Goal: Communication & Community: Share content

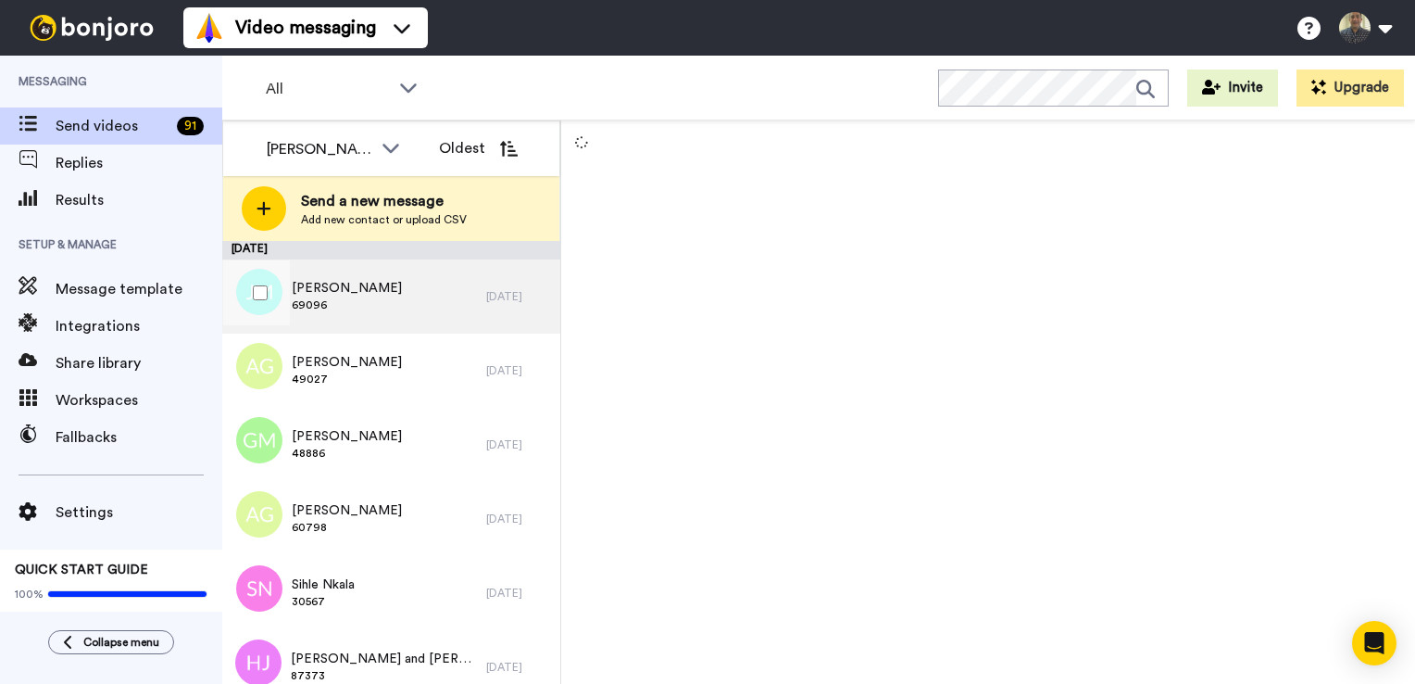
click at [323, 291] on span "[PERSON_NAME]" at bounding box center [347, 288] width 110 height 19
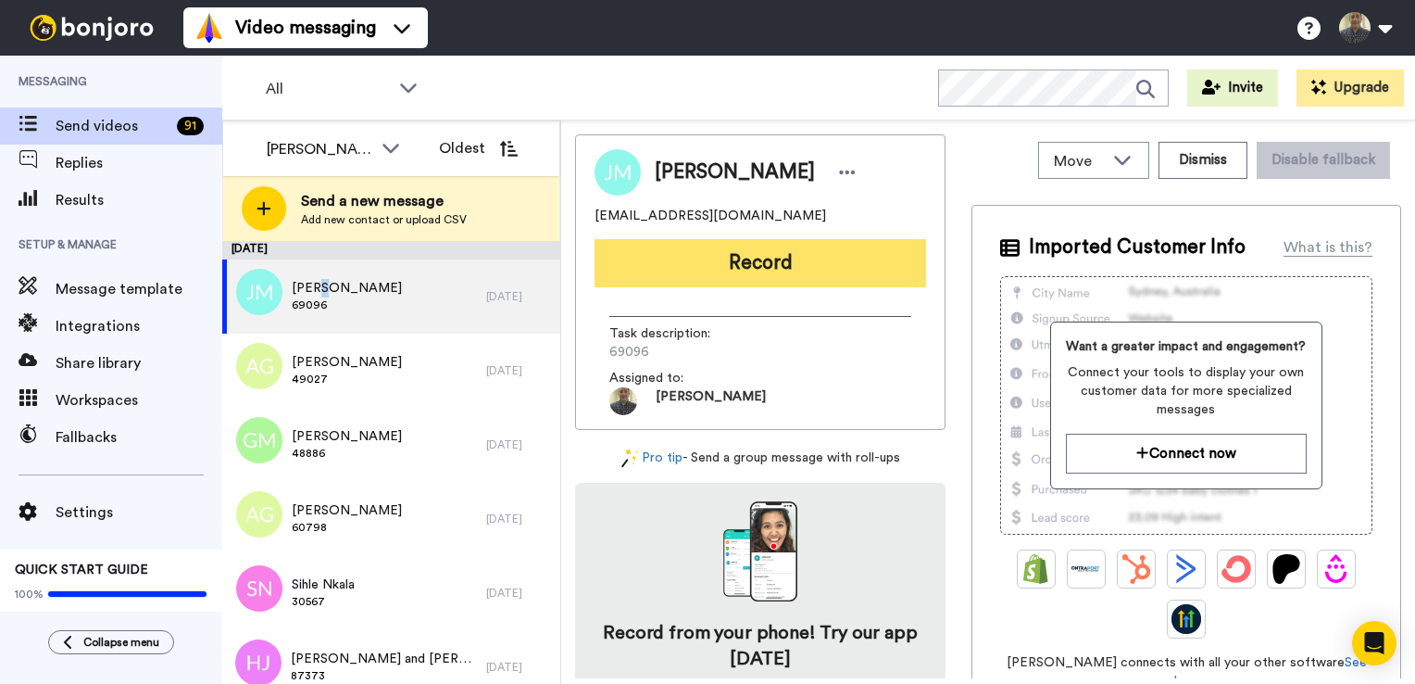
click at [834, 250] on button "Record" at bounding box center [761, 263] width 332 height 48
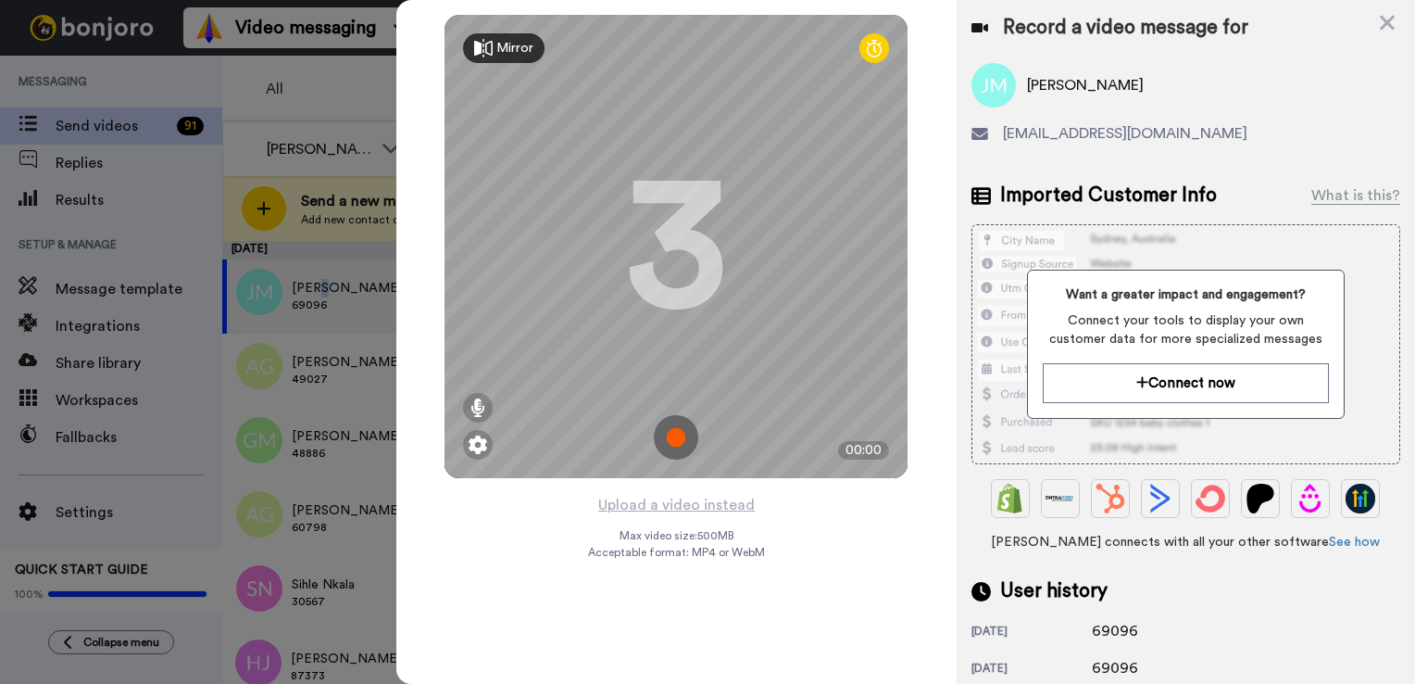
click at [595, 239] on button "Record" at bounding box center [761, 263] width 332 height 48
click at [1385, 25] on icon at bounding box center [1387, 23] width 15 height 15
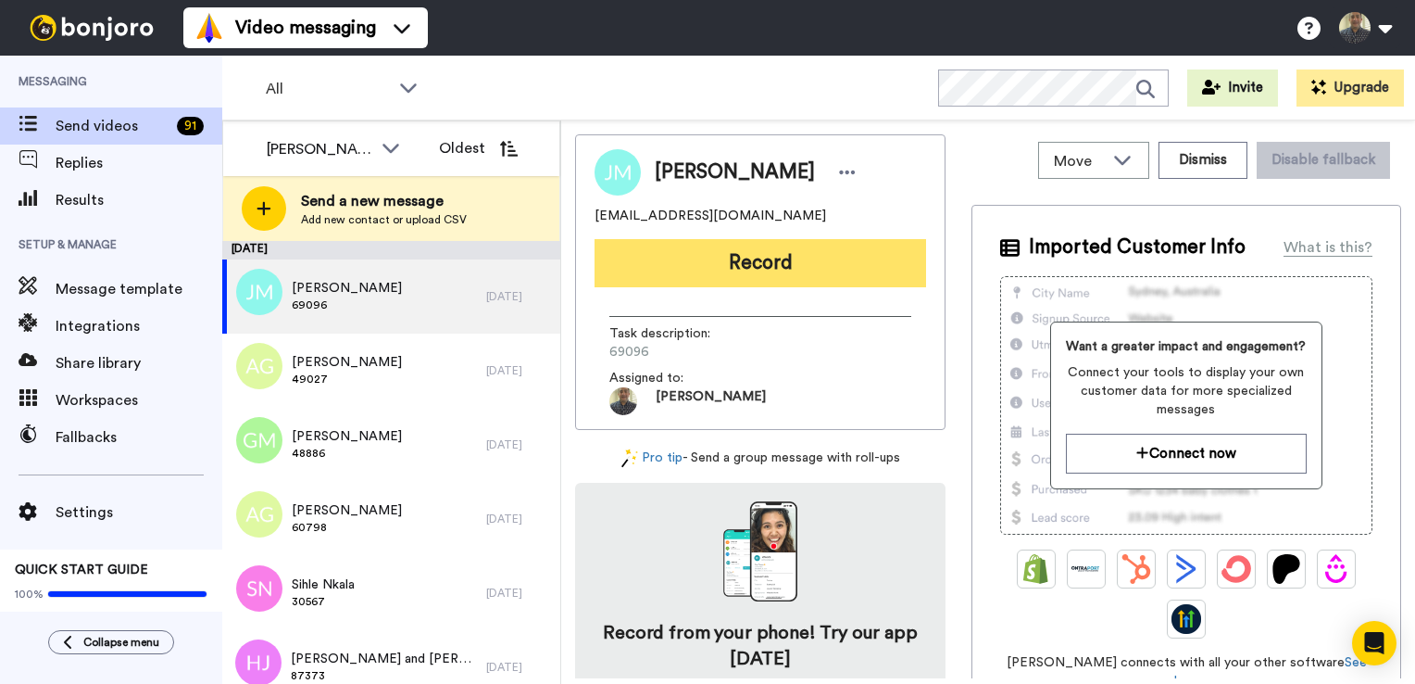
click at [690, 257] on button "Record" at bounding box center [761, 263] width 332 height 48
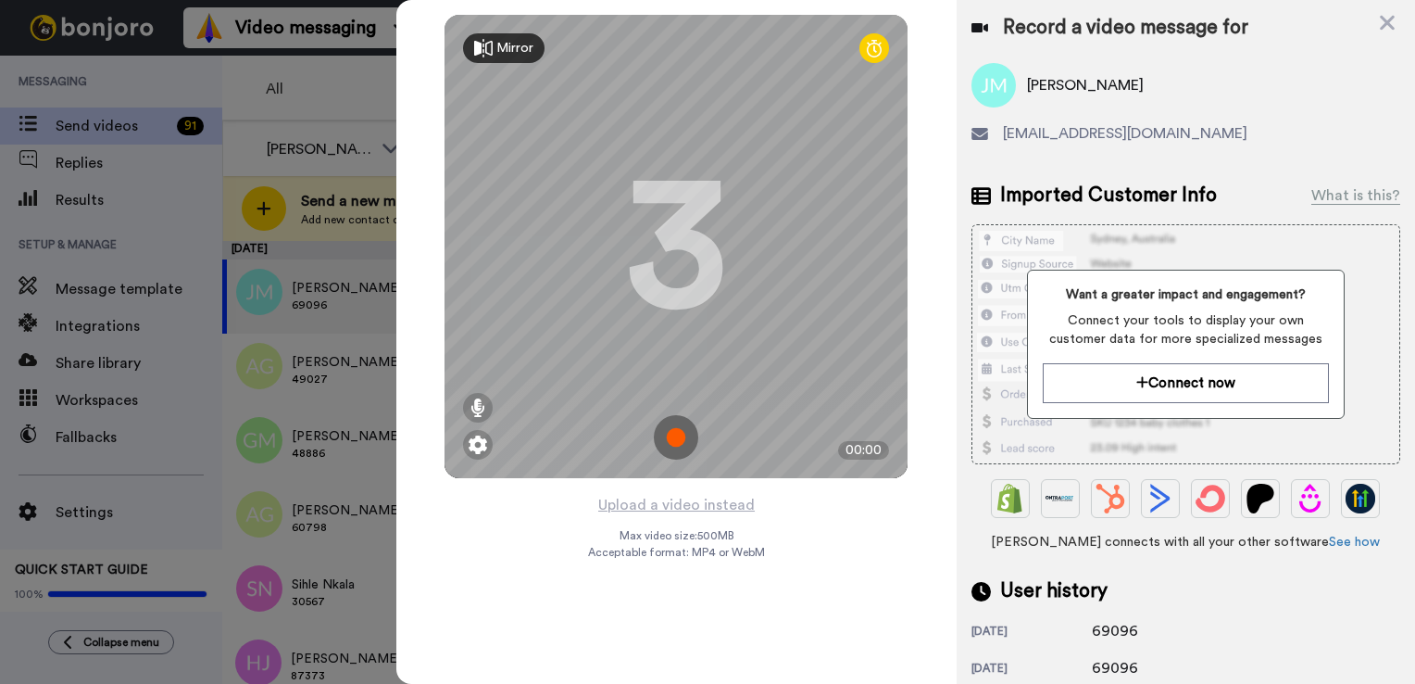
click at [668, 439] on img at bounding box center [676, 437] width 44 height 44
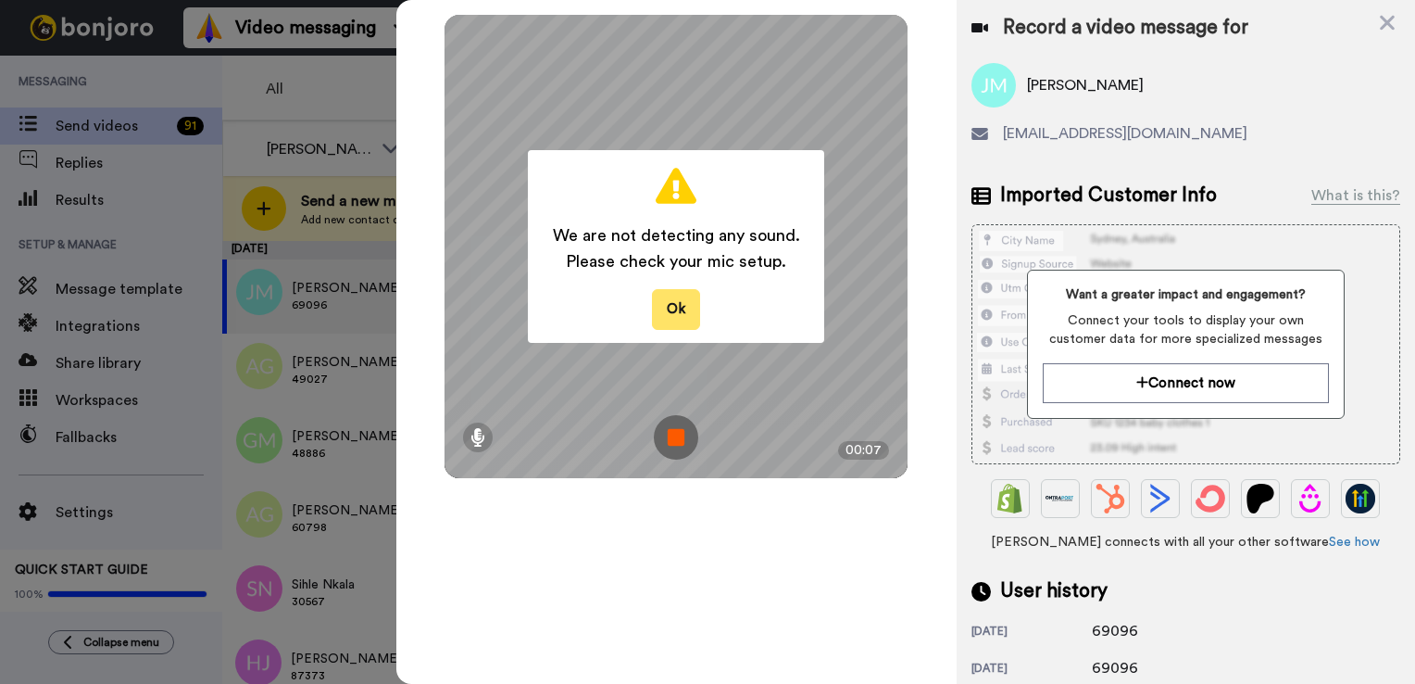
click at [666, 310] on button "Ok" at bounding box center [676, 309] width 48 height 40
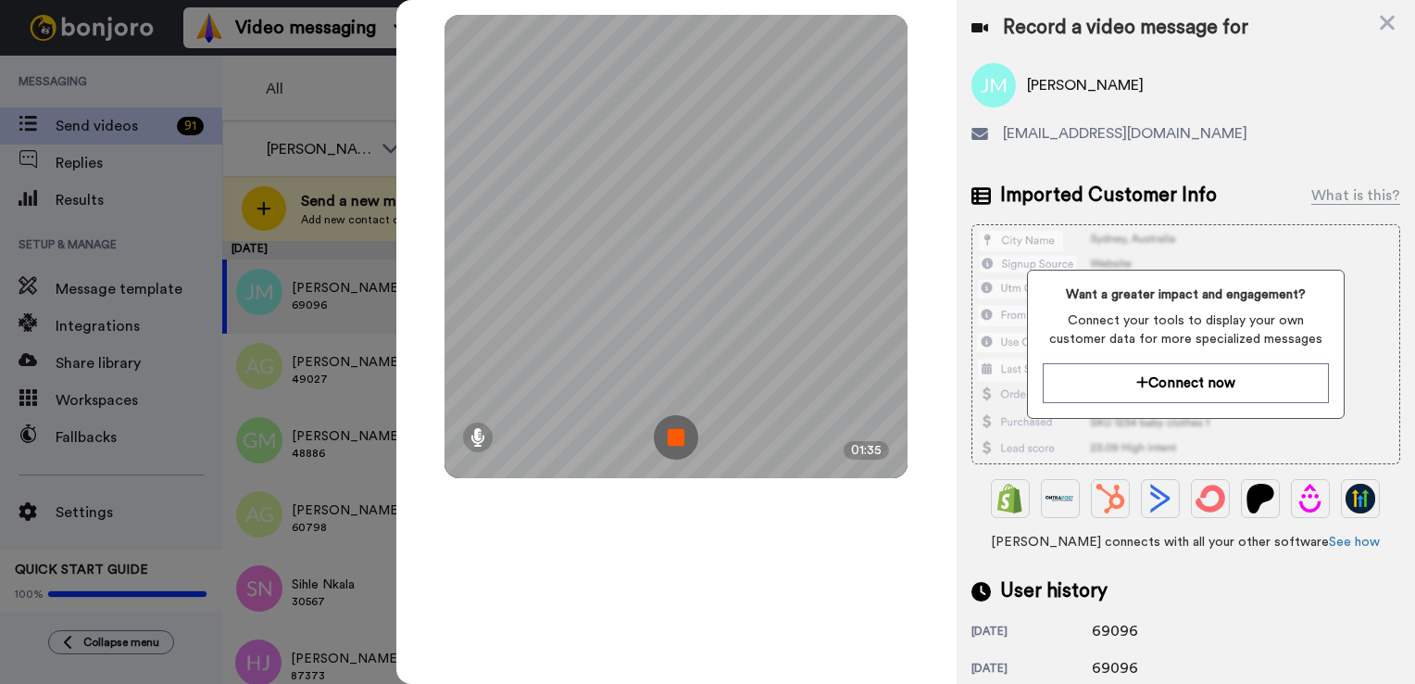
click at [668, 435] on img at bounding box center [676, 437] width 44 height 44
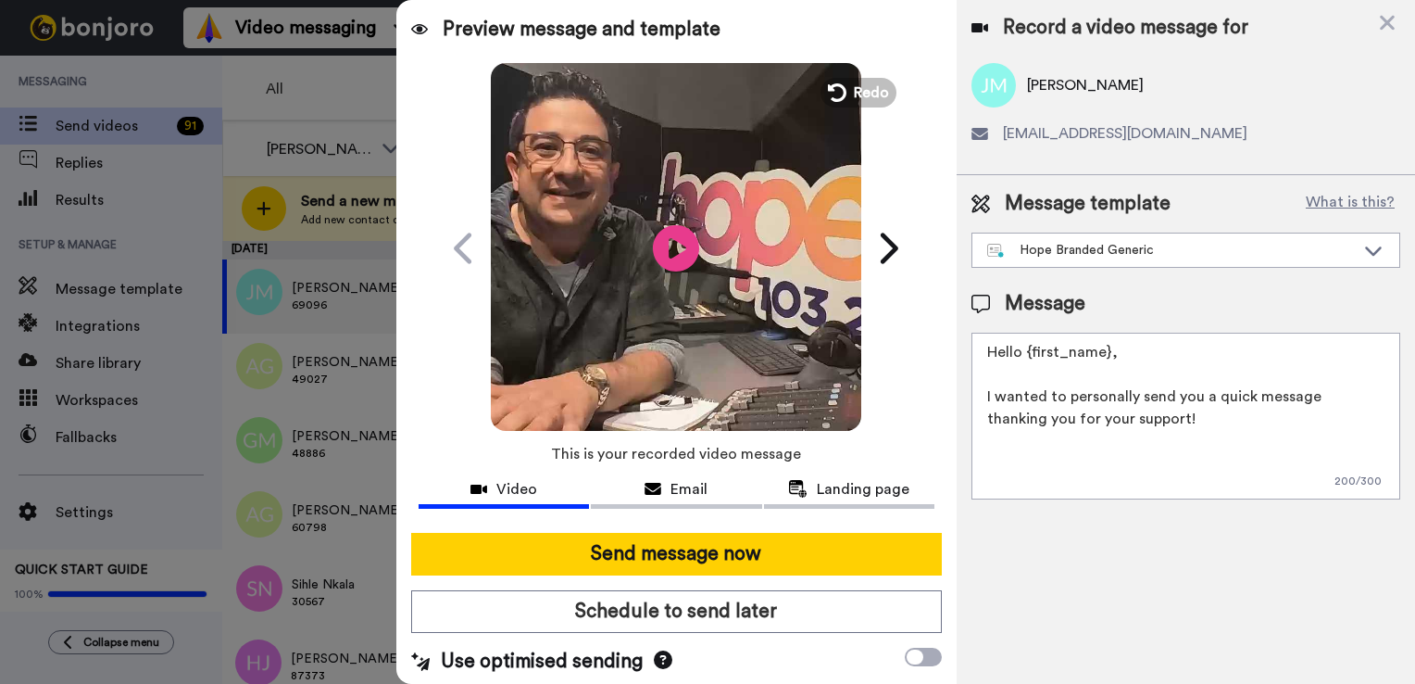
scroll to position [4, 0]
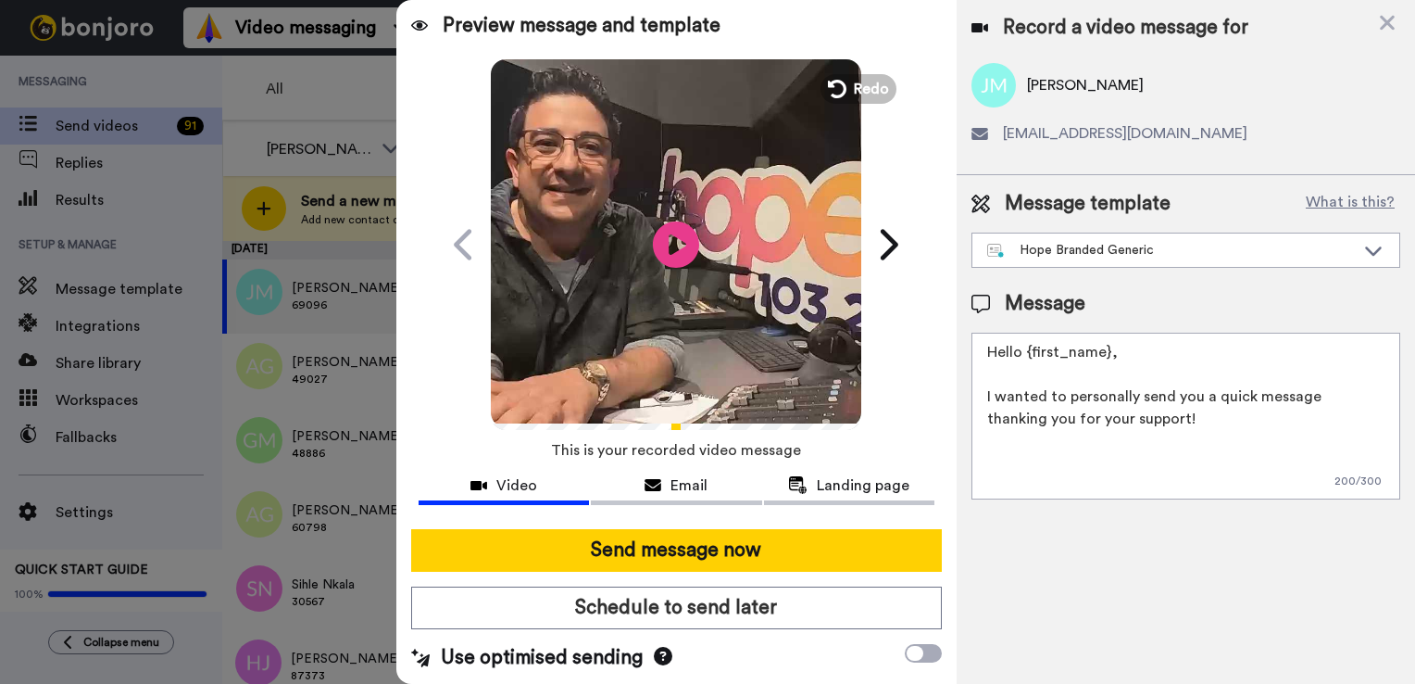
drag, startPoint x: 1147, startPoint y: 418, endPoint x: 971, endPoint y: 391, distance: 178.0
click at [972, 391] on textarea "Hello {first_name}, I wanted to personally send you a quick message thanking yo…" at bounding box center [1186, 416] width 429 height 167
paste textarea "to thank you and can the Hope Team pray for you?"
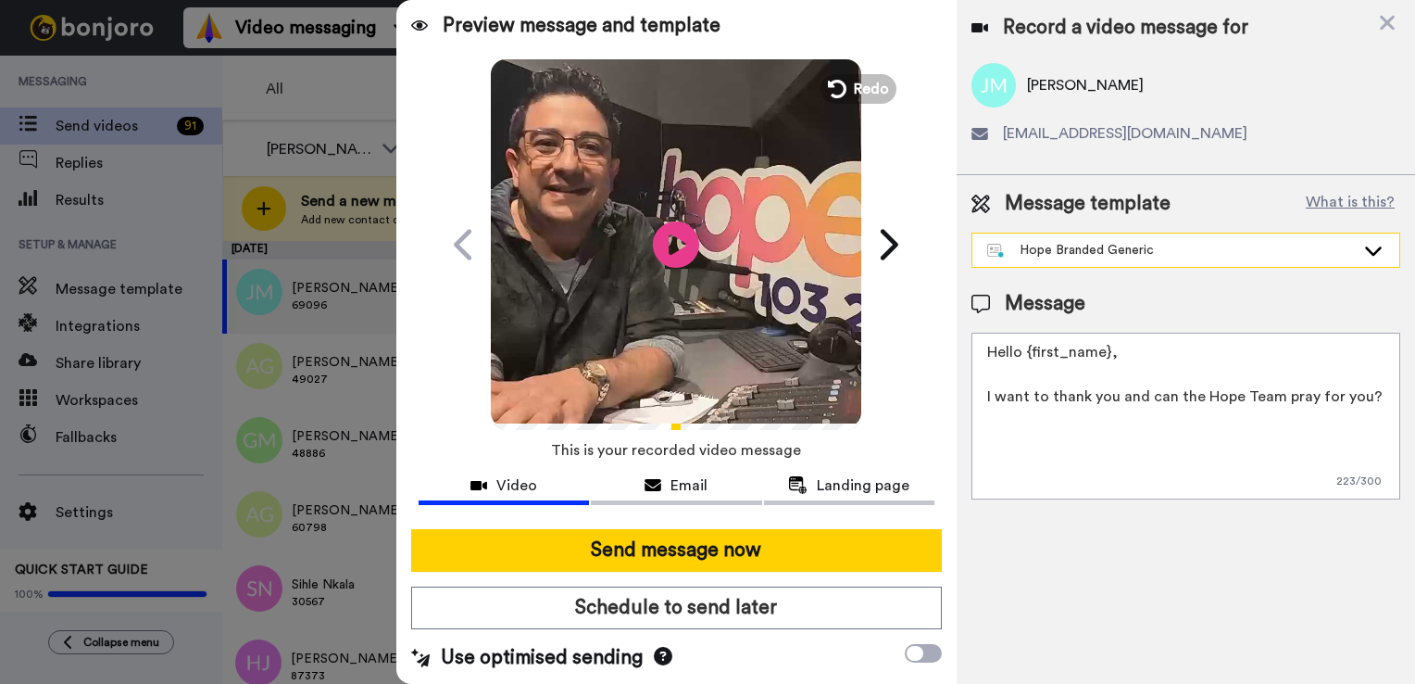
click at [1363, 251] on icon at bounding box center [1374, 250] width 22 height 19
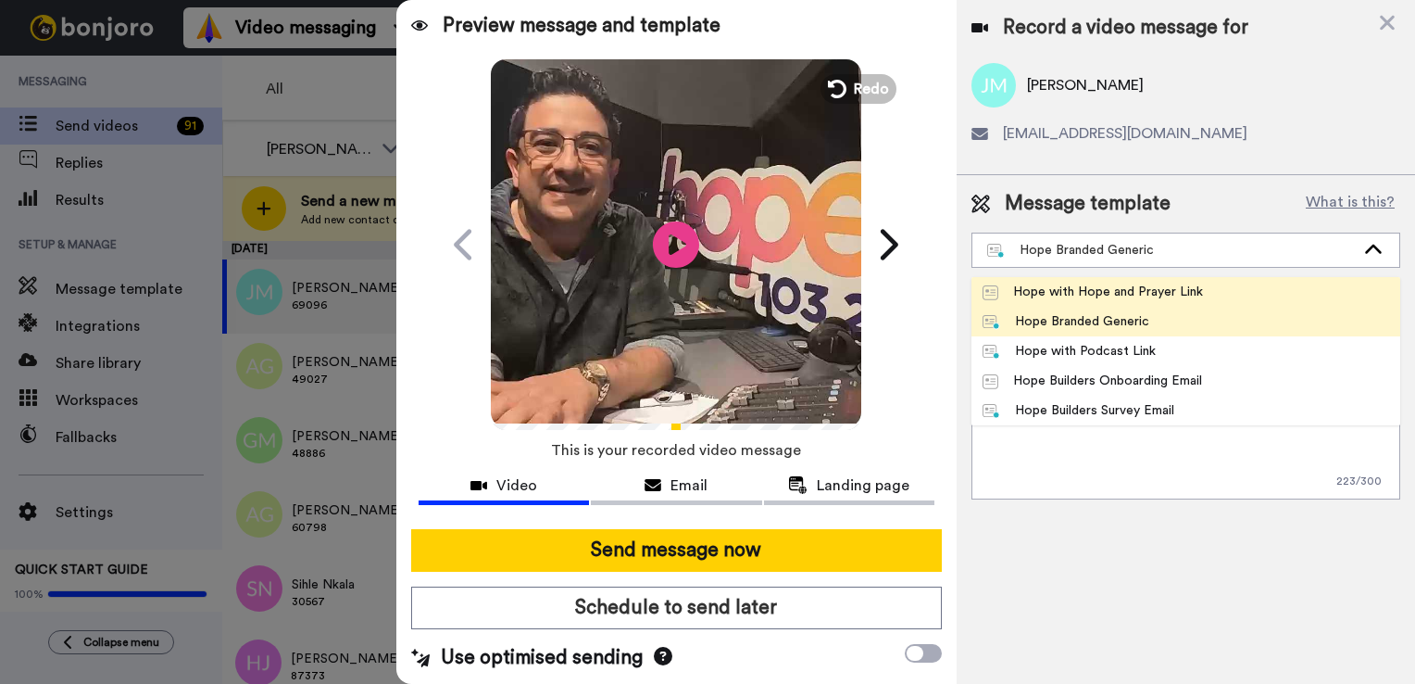
click at [1294, 286] on li "Hope with Hope and Prayer Link" at bounding box center [1186, 292] width 429 height 30
type textarea "Hello {first_name|there}, I want to thank you and can the Hope Team pray for yo…"
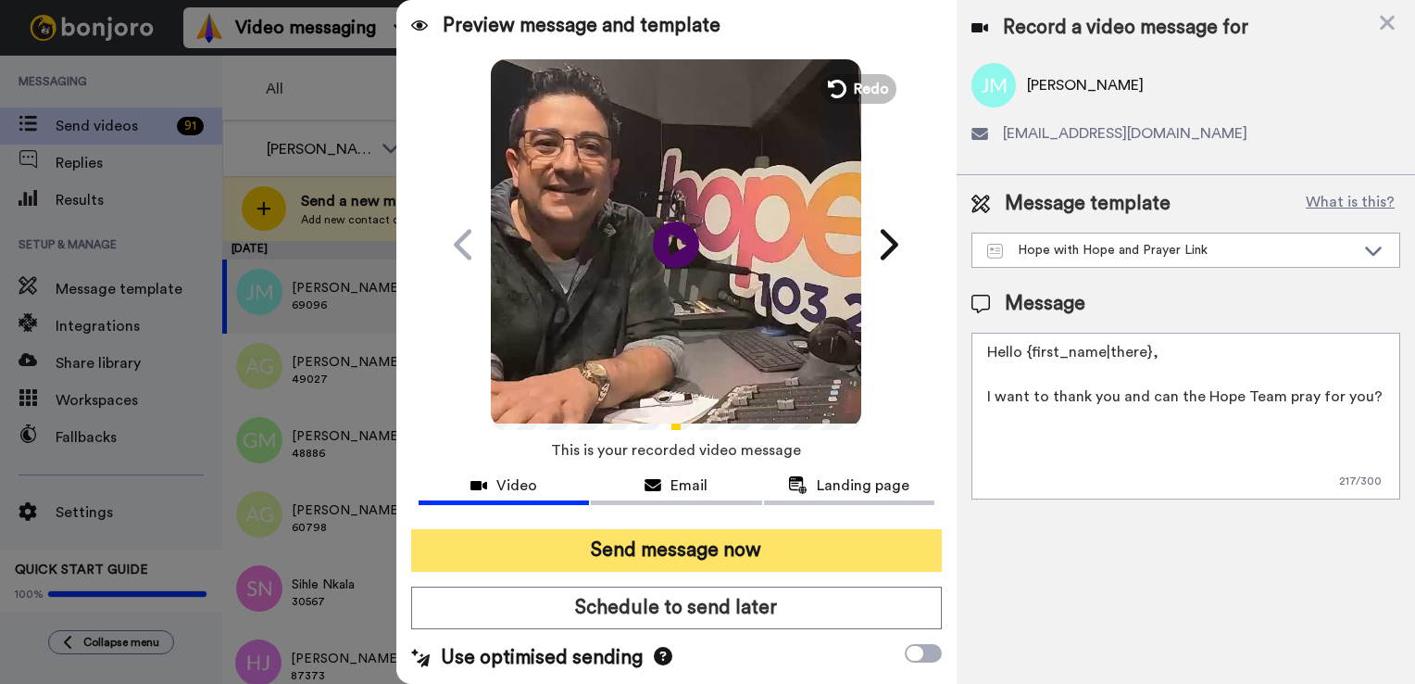
click at [878, 558] on button "Send message now" at bounding box center [676, 550] width 531 height 43
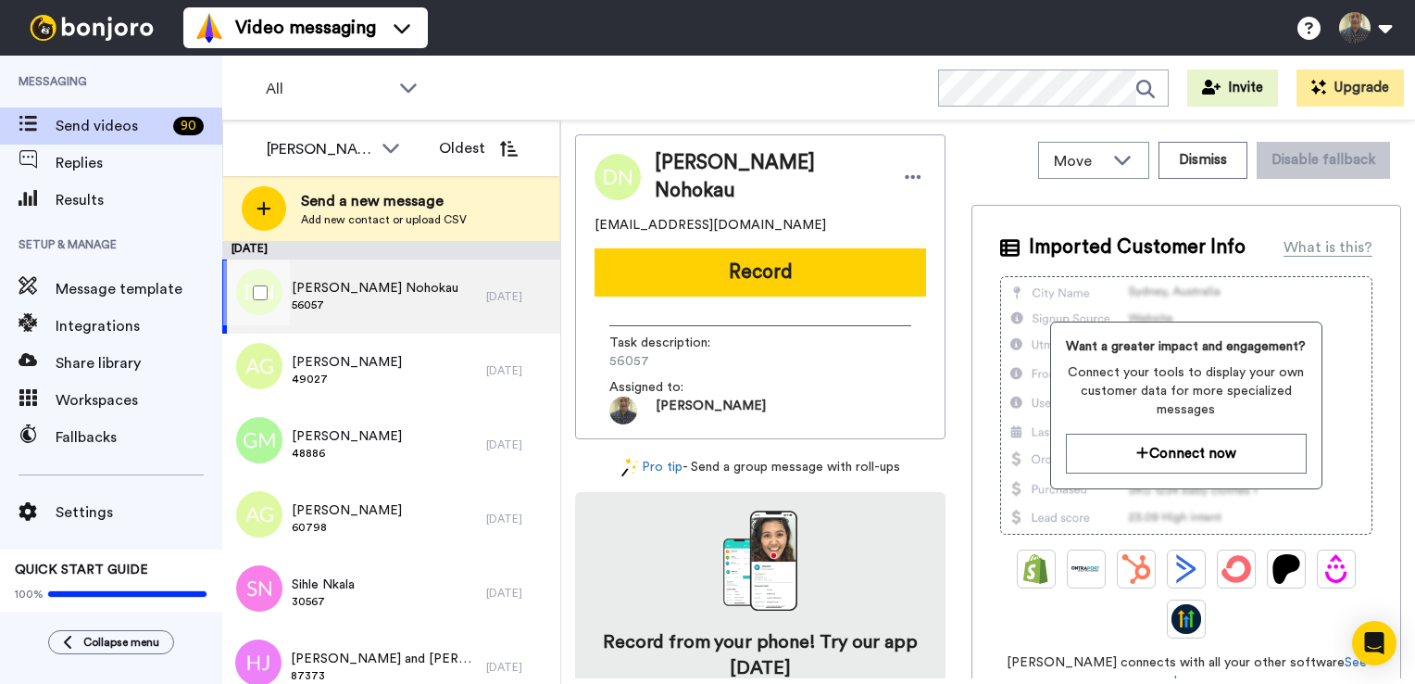
drag, startPoint x: 366, startPoint y: 298, endPoint x: 377, endPoint y: 292, distance: 12.9
click at [367, 298] on span "56057" at bounding box center [375, 304] width 167 height 15
click at [1221, 172] on button "Dismiss" at bounding box center [1203, 160] width 89 height 37
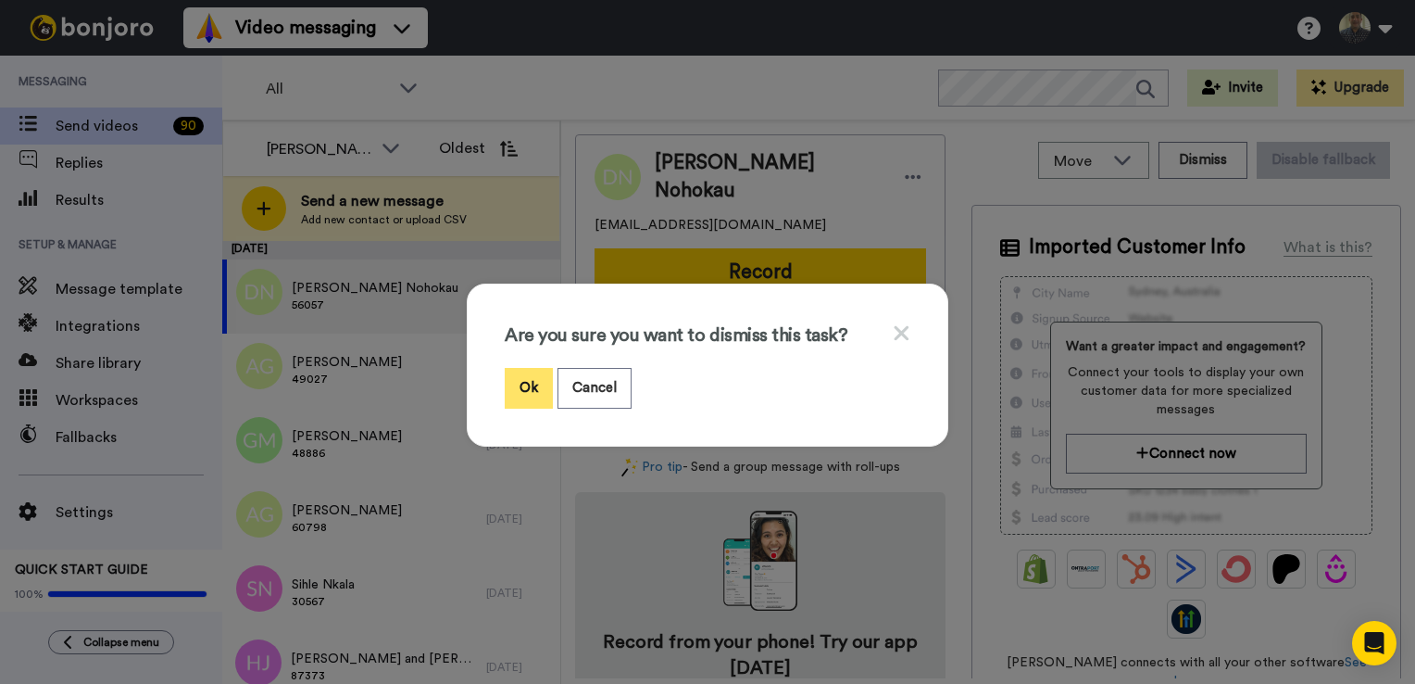
click at [535, 381] on button "Ok" at bounding box center [529, 388] width 48 height 40
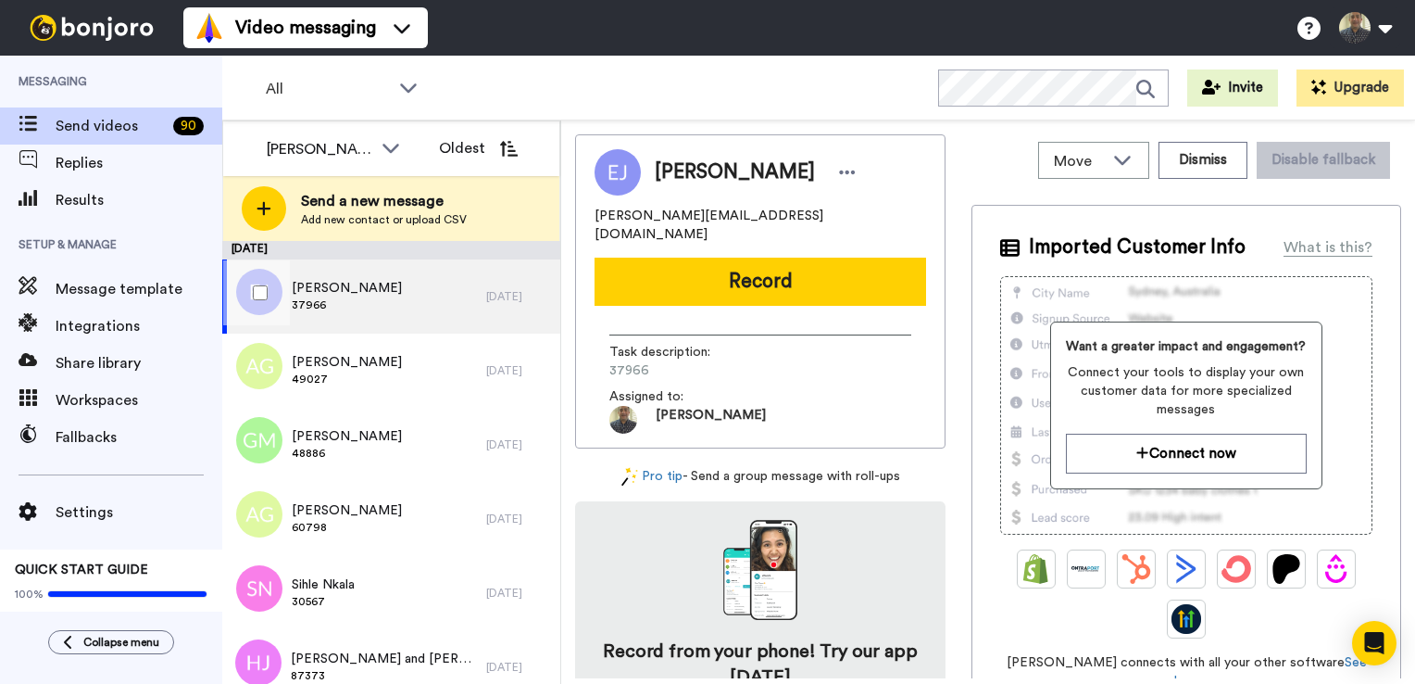
click at [394, 299] on div "Evon Josif 37966" at bounding box center [354, 296] width 264 height 74
click at [1161, 167] on button "Dismiss" at bounding box center [1203, 160] width 89 height 37
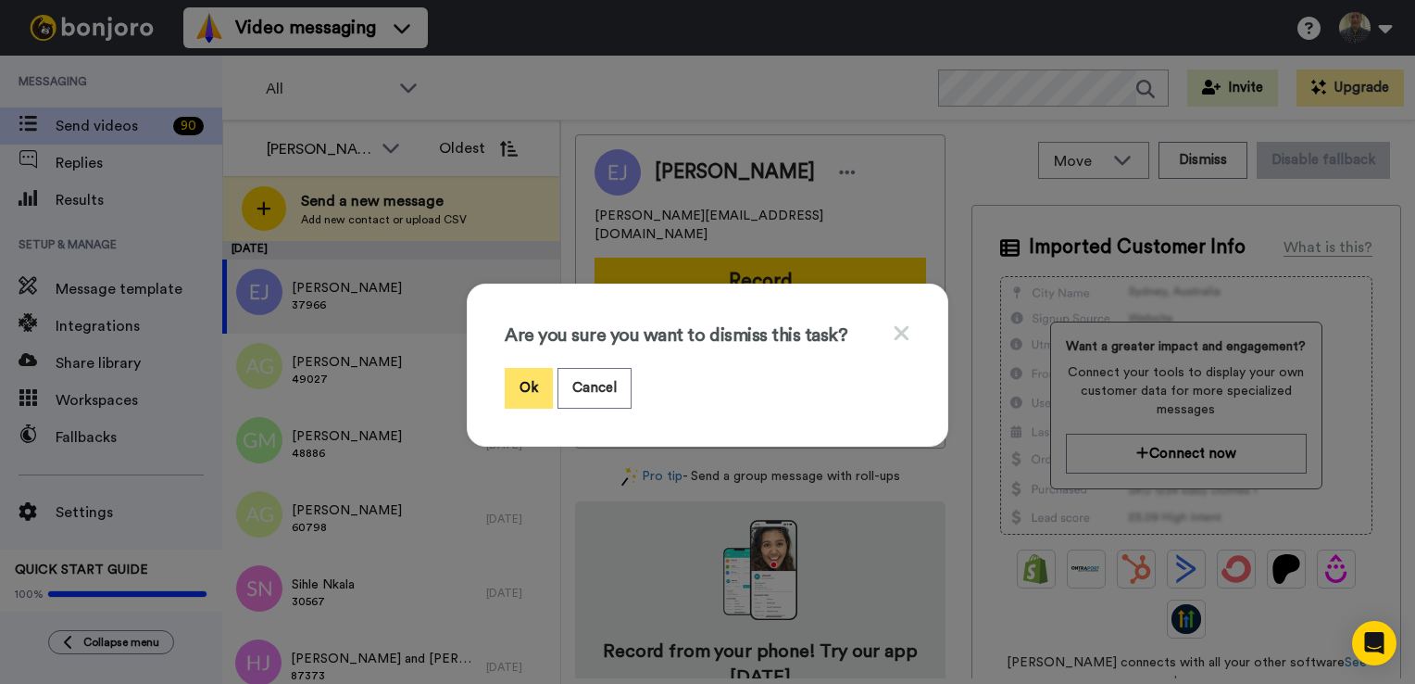
click at [526, 387] on button "Ok" at bounding box center [529, 388] width 48 height 40
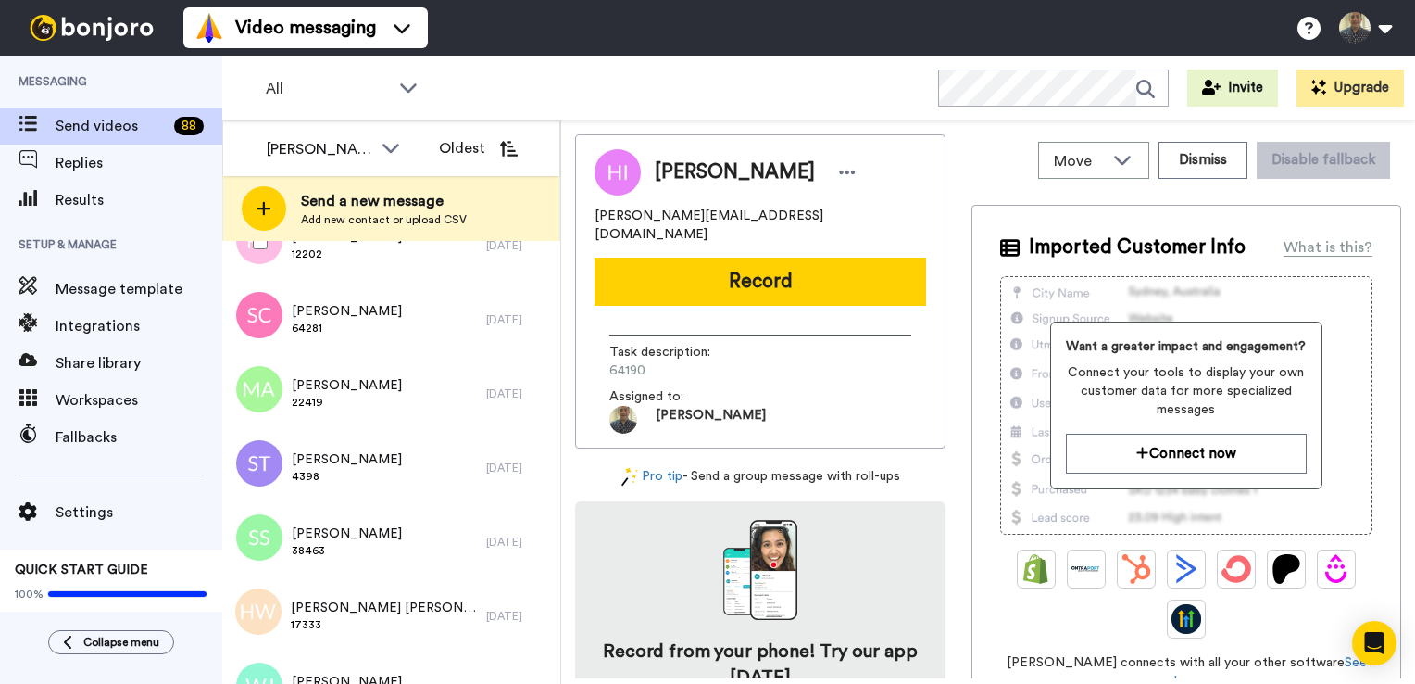
scroll to position [6021, 0]
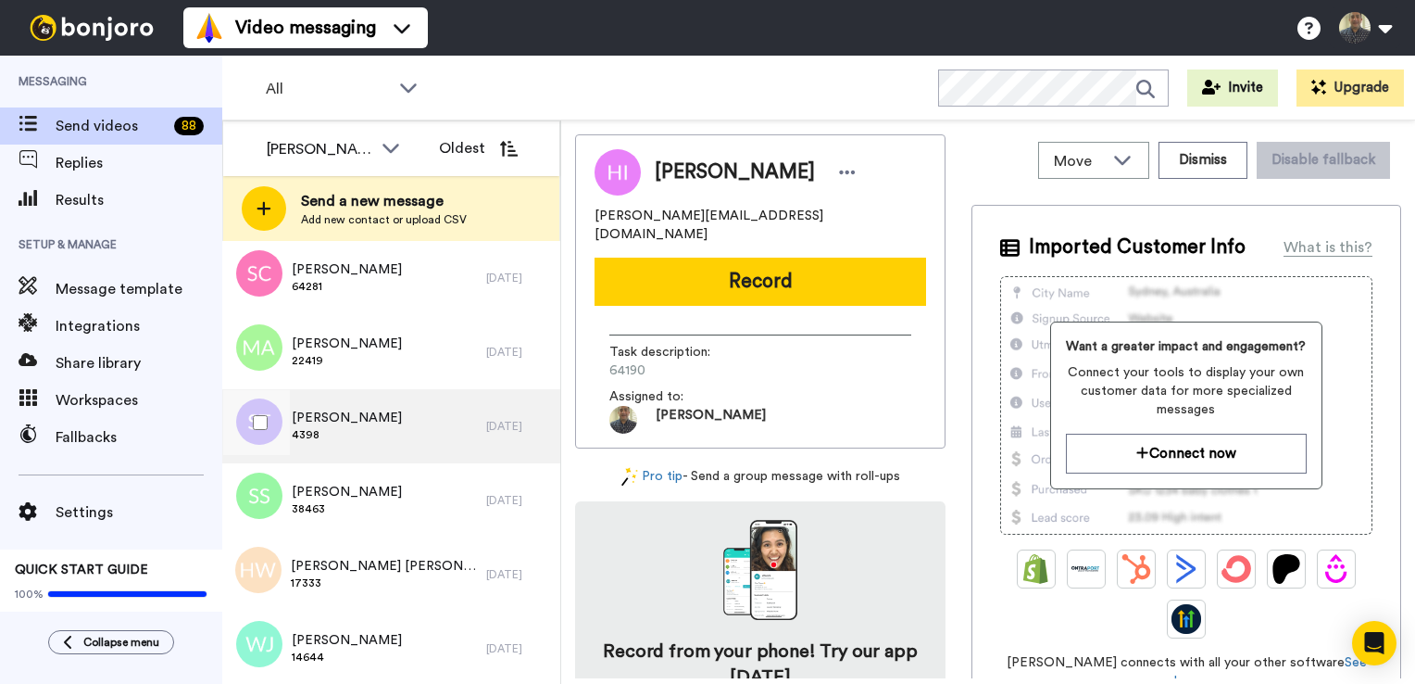
click at [406, 419] on div "Stephen Tu 4398" at bounding box center [354, 426] width 264 height 74
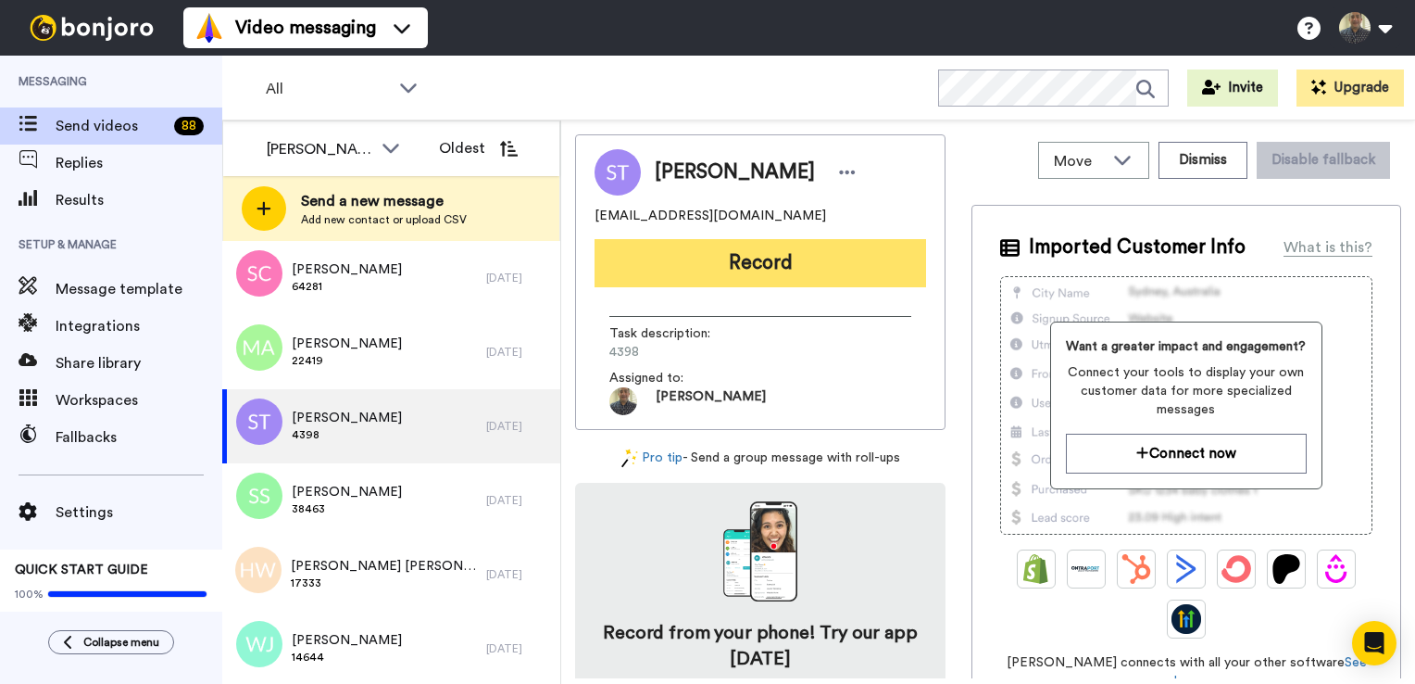
click at [735, 270] on button "Record" at bounding box center [761, 263] width 332 height 48
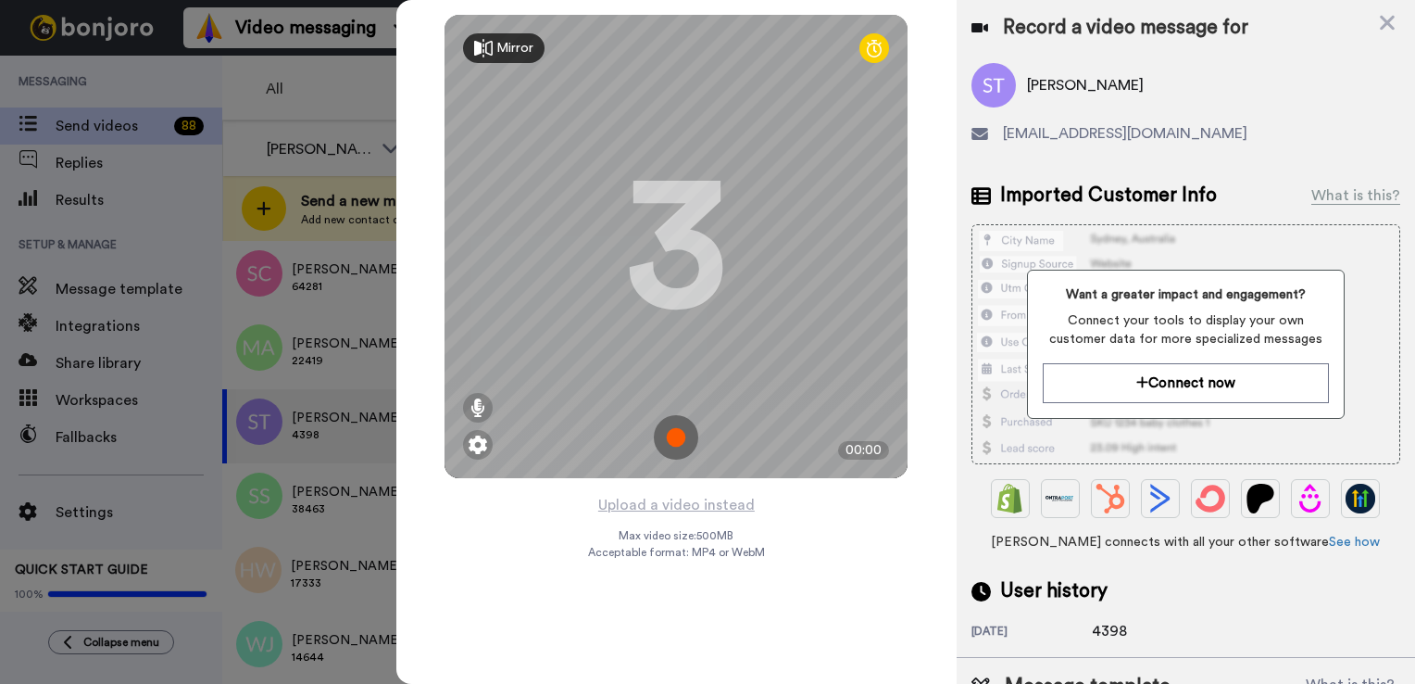
click at [680, 434] on img at bounding box center [676, 437] width 44 height 44
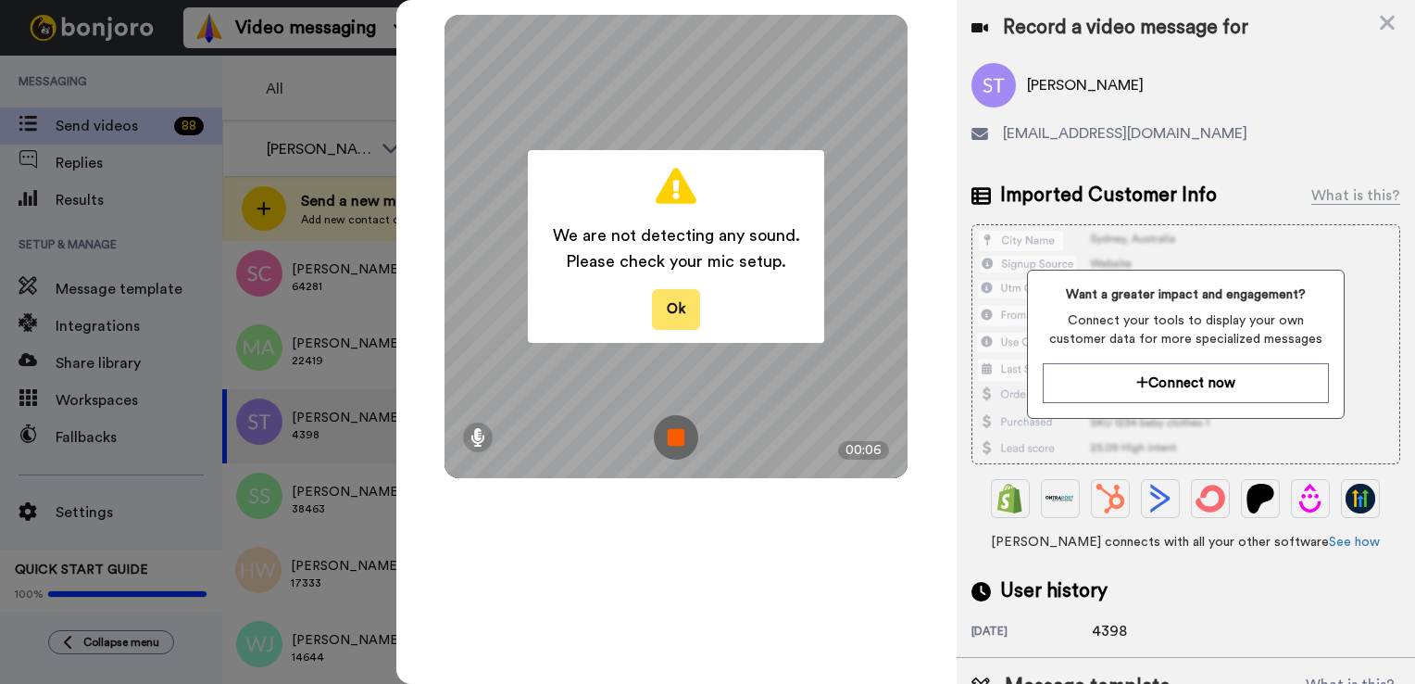
click at [675, 316] on button "Ok" at bounding box center [676, 309] width 48 height 40
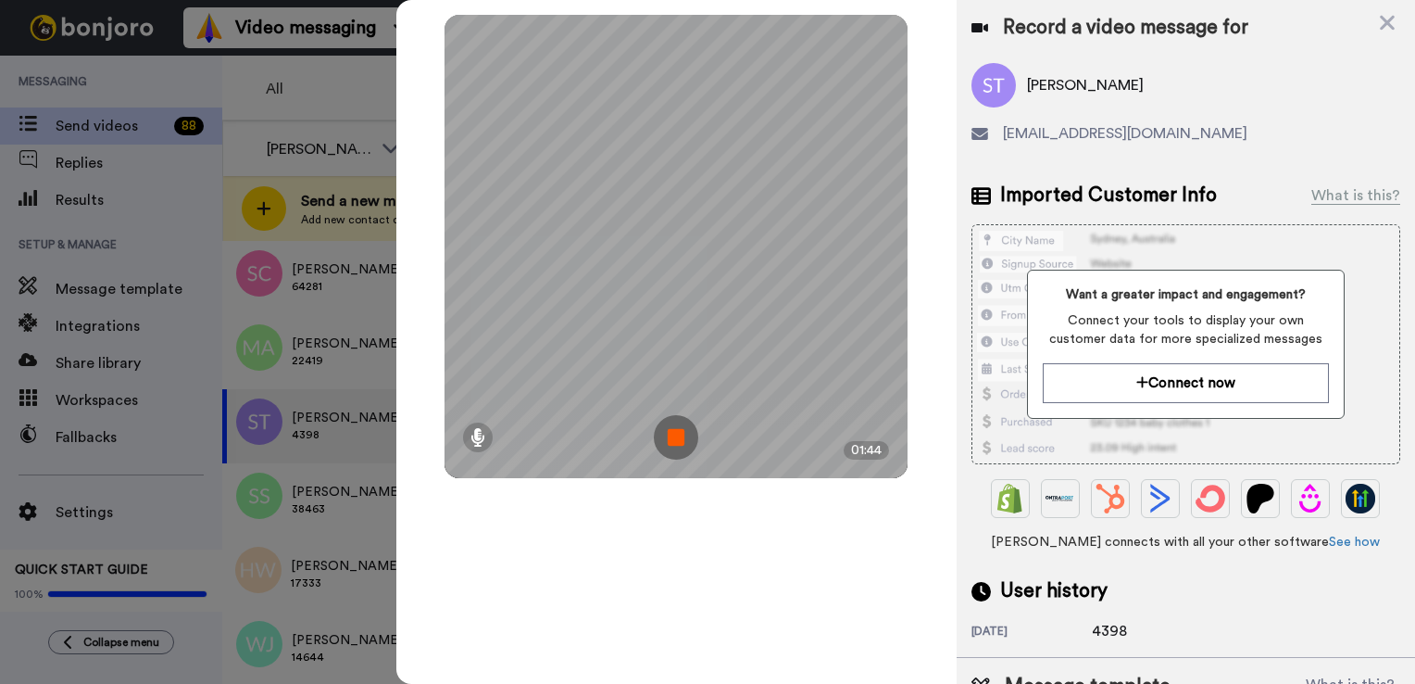
click at [664, 424] on img at bounding box center [676, 437] width 44 height 44
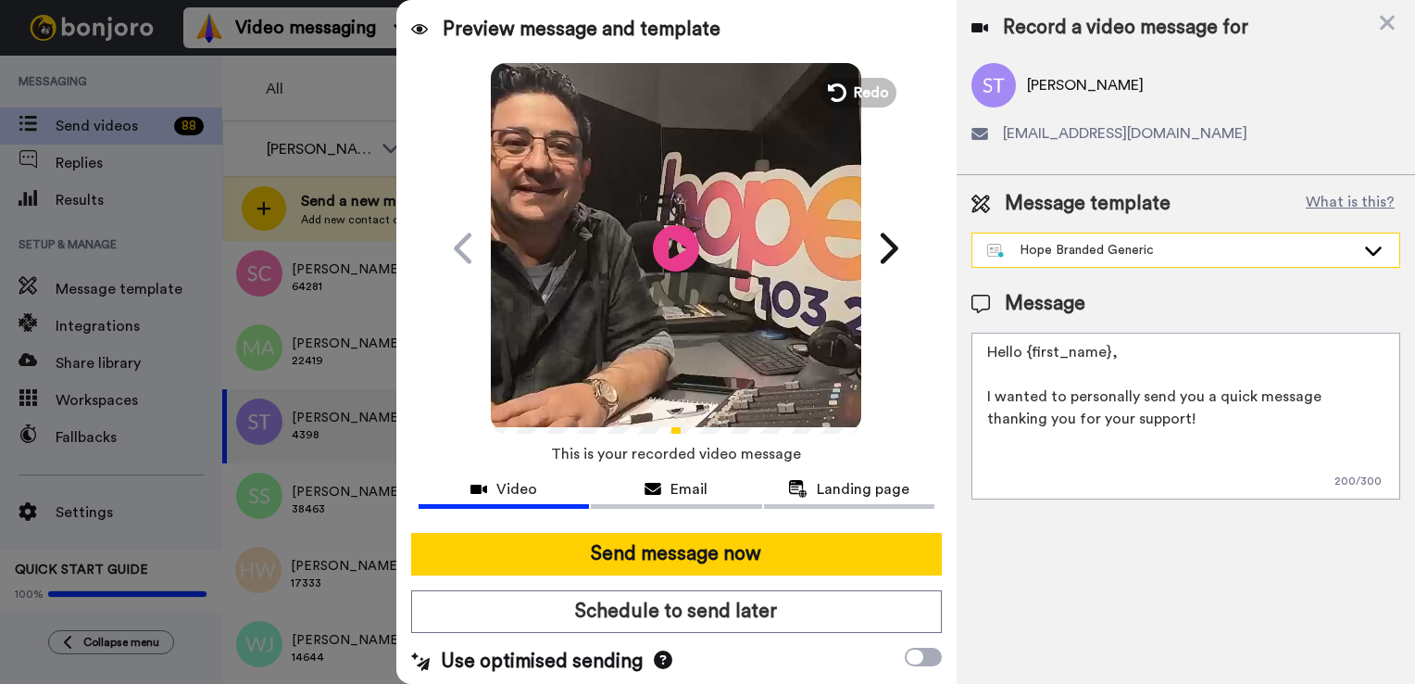
click at [1286, 252] on div "Hope Branded Generic" at bounding box center [1171, 250] width 368 height 19
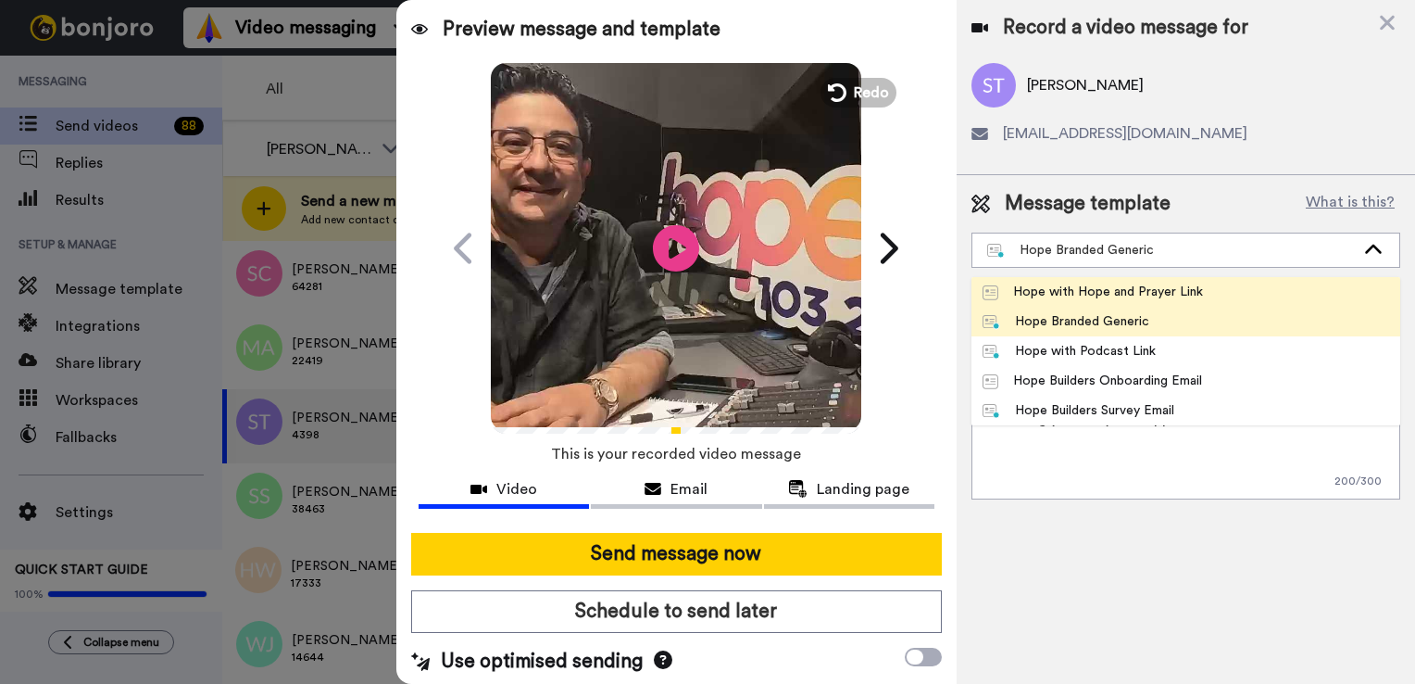
click at [1244, 295] on li "Hope with Hope and Prayer Link" at bounding box center [1186, 292] width 429 height 30
type textarea "Hello {first_name|there}, I want to thank you and can the Hope Team pray for yo…"
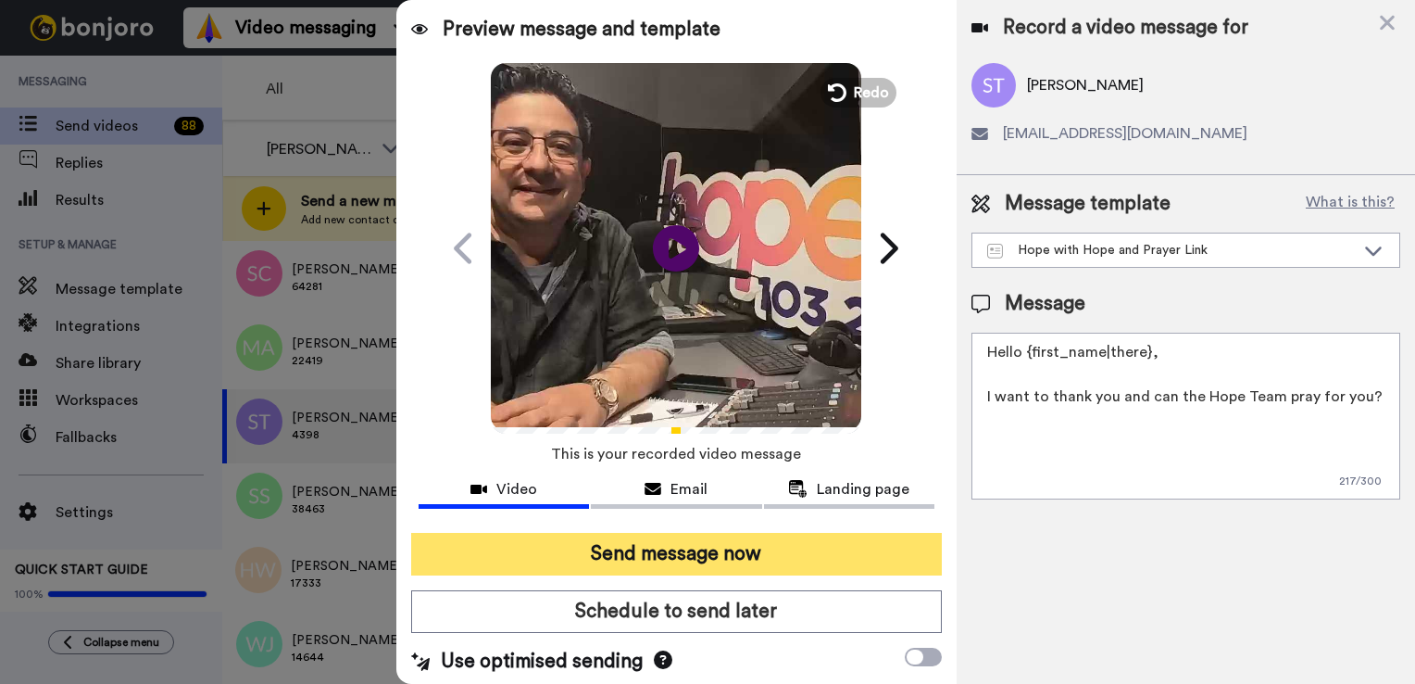
click at [753, 556] on button "Send message now" at bounding box center [676, 554] width 531 height 43
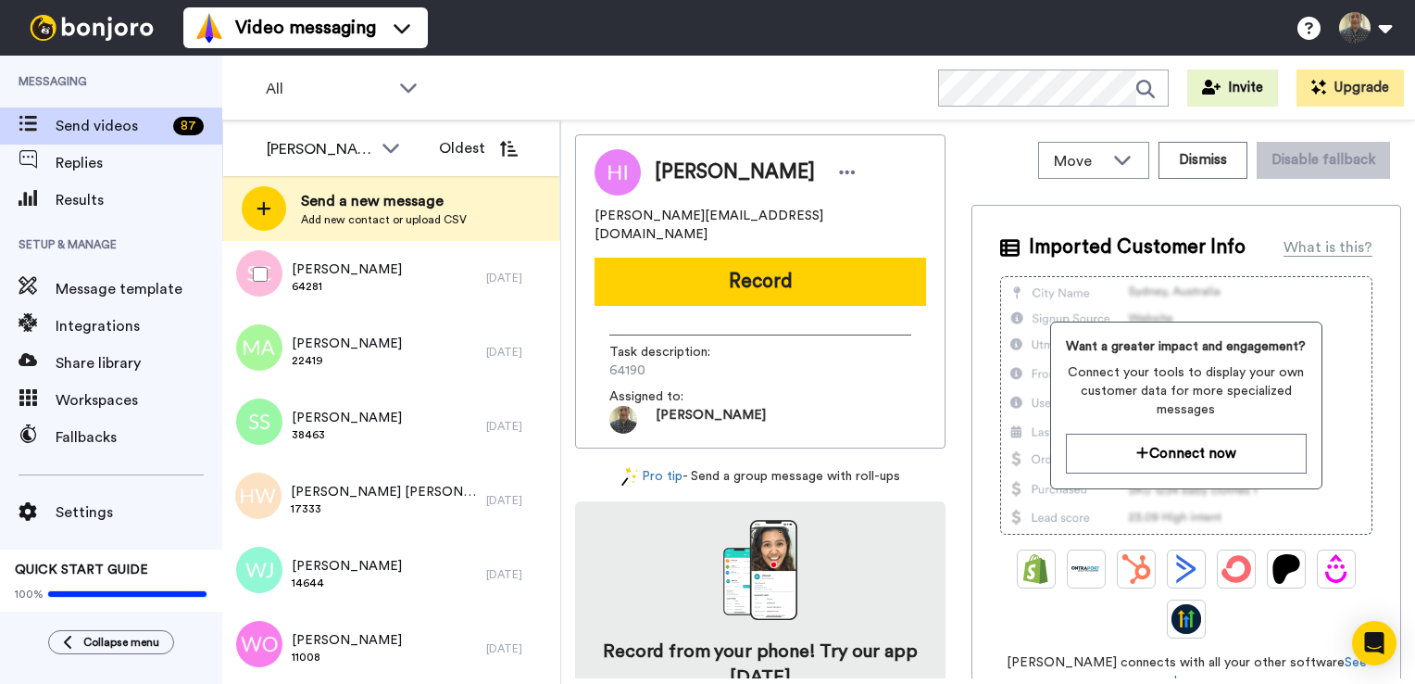
scroll to position [6022, 0]
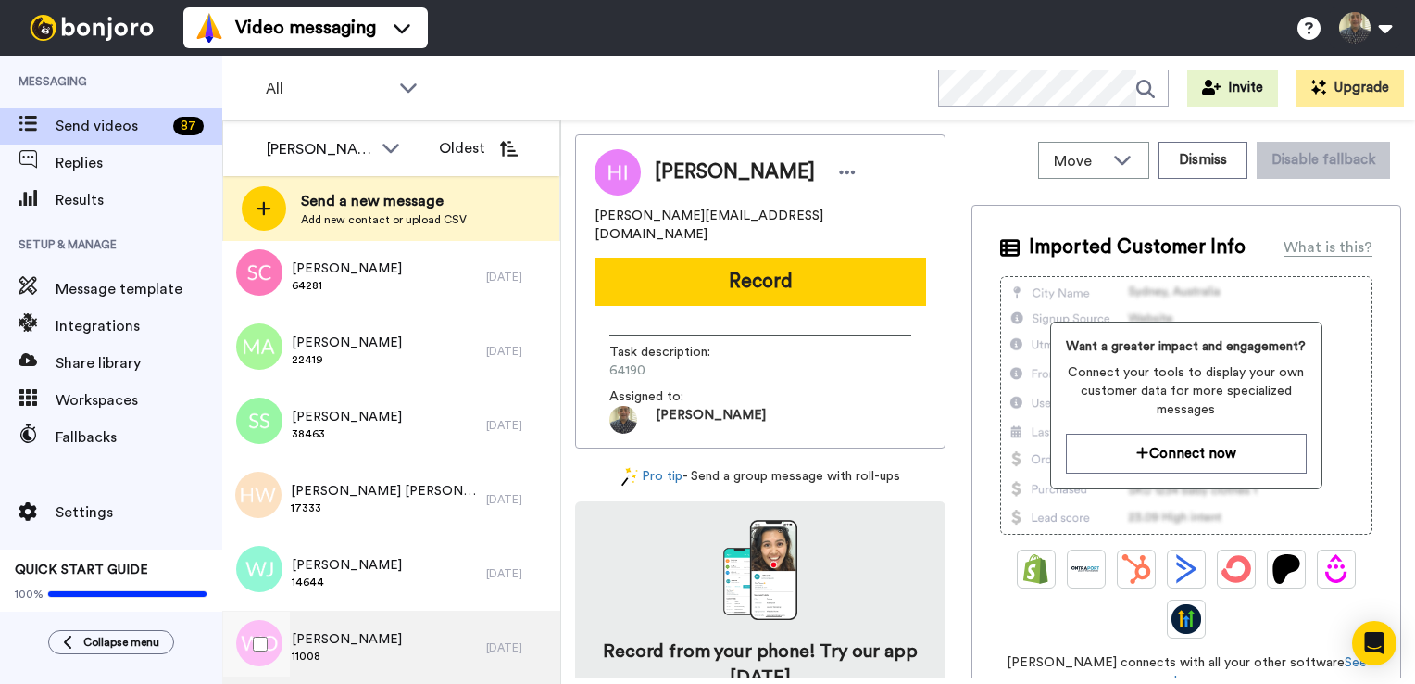
click at [401, 641] on div "Wayne Olsen 11008" at bounding box center [354, 647] width 264 height 74
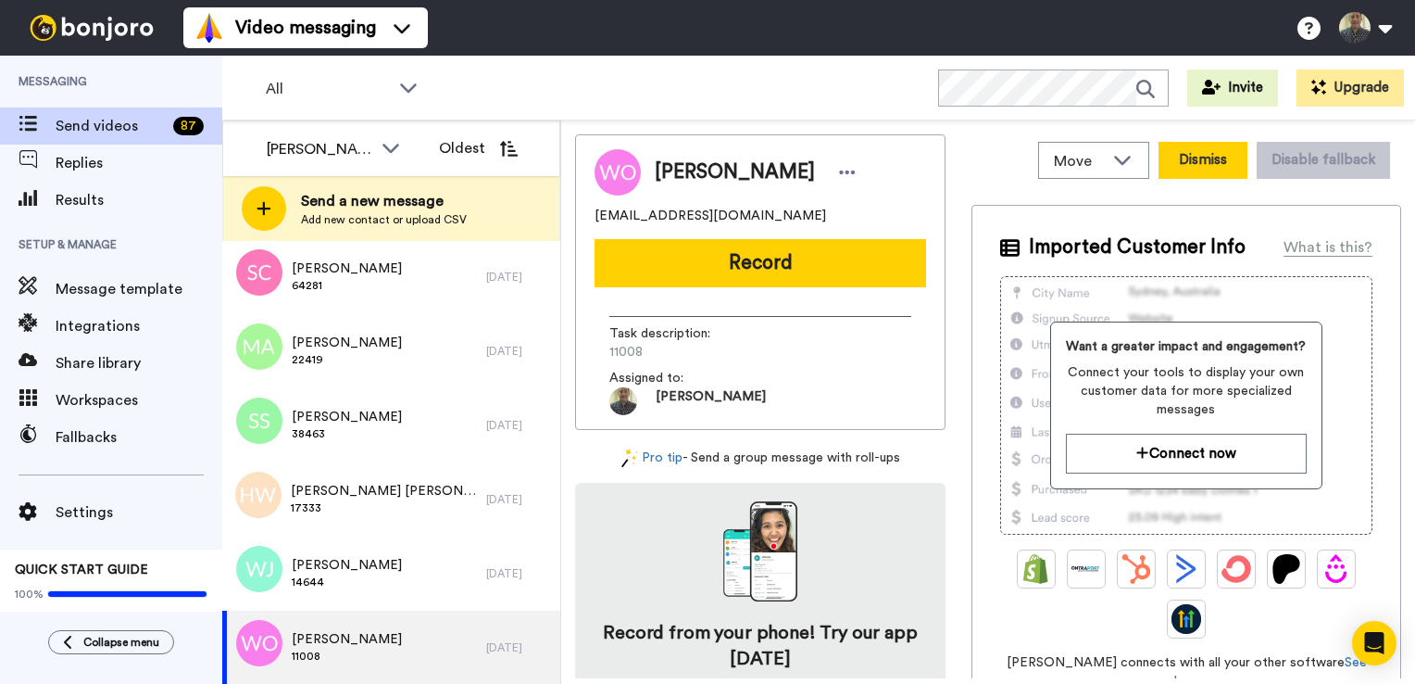
click at [1213, 169] on button "Dismiss" at bounding box center [1203, 160] width 89 height 37
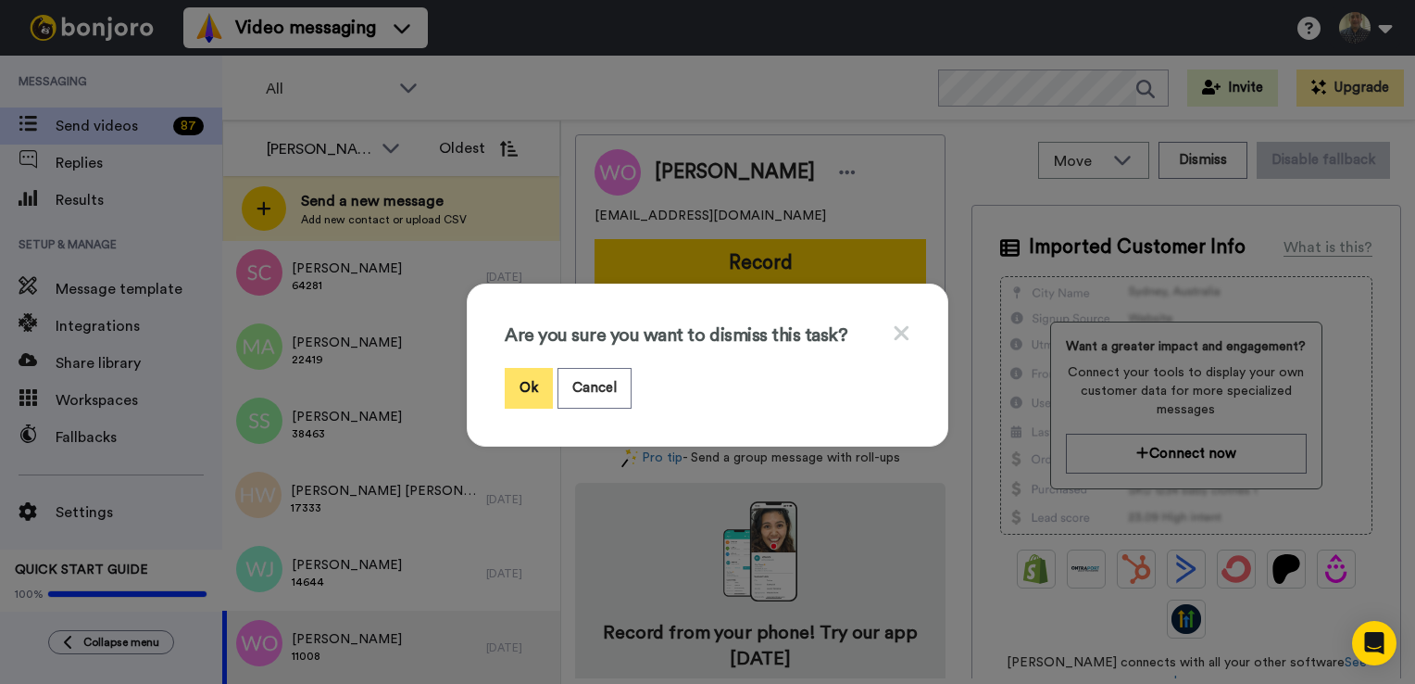
click at [534, 378] on button "Ok" at bounding box center [529, 388] width 48 height 40
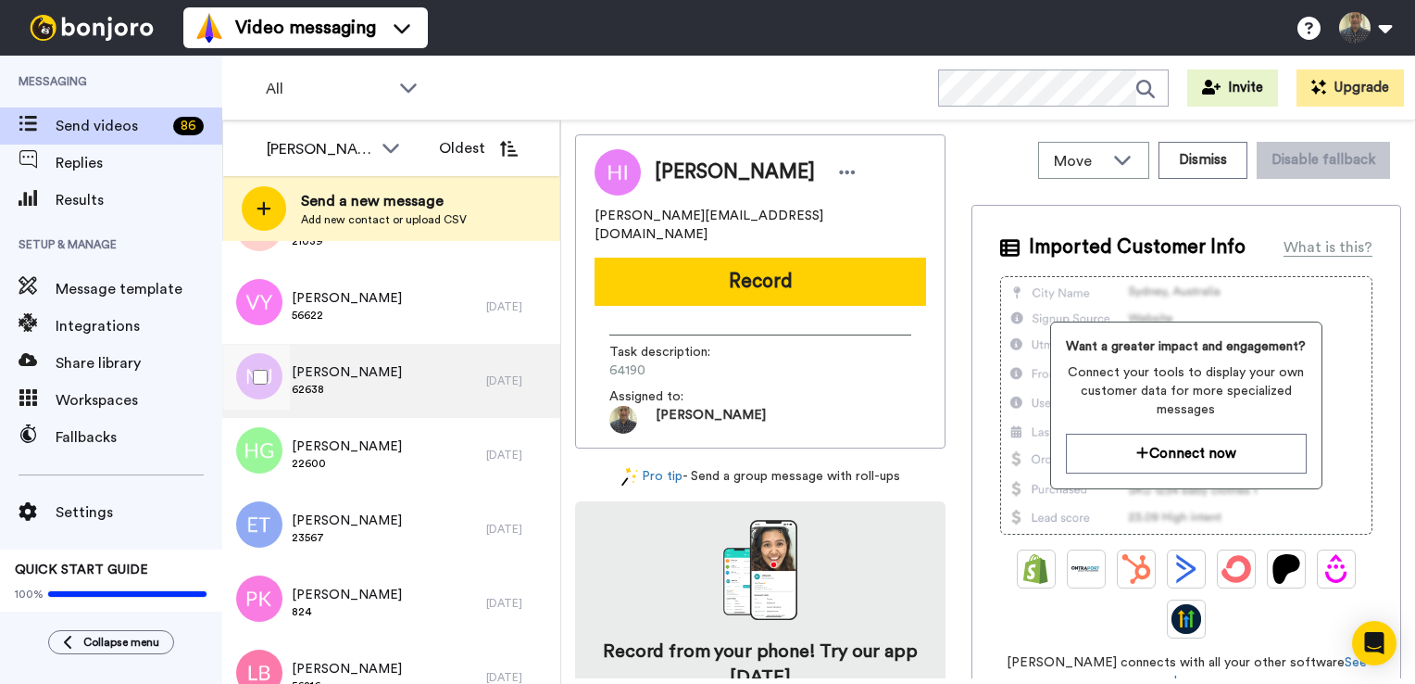
scroll to position [5280, 0]
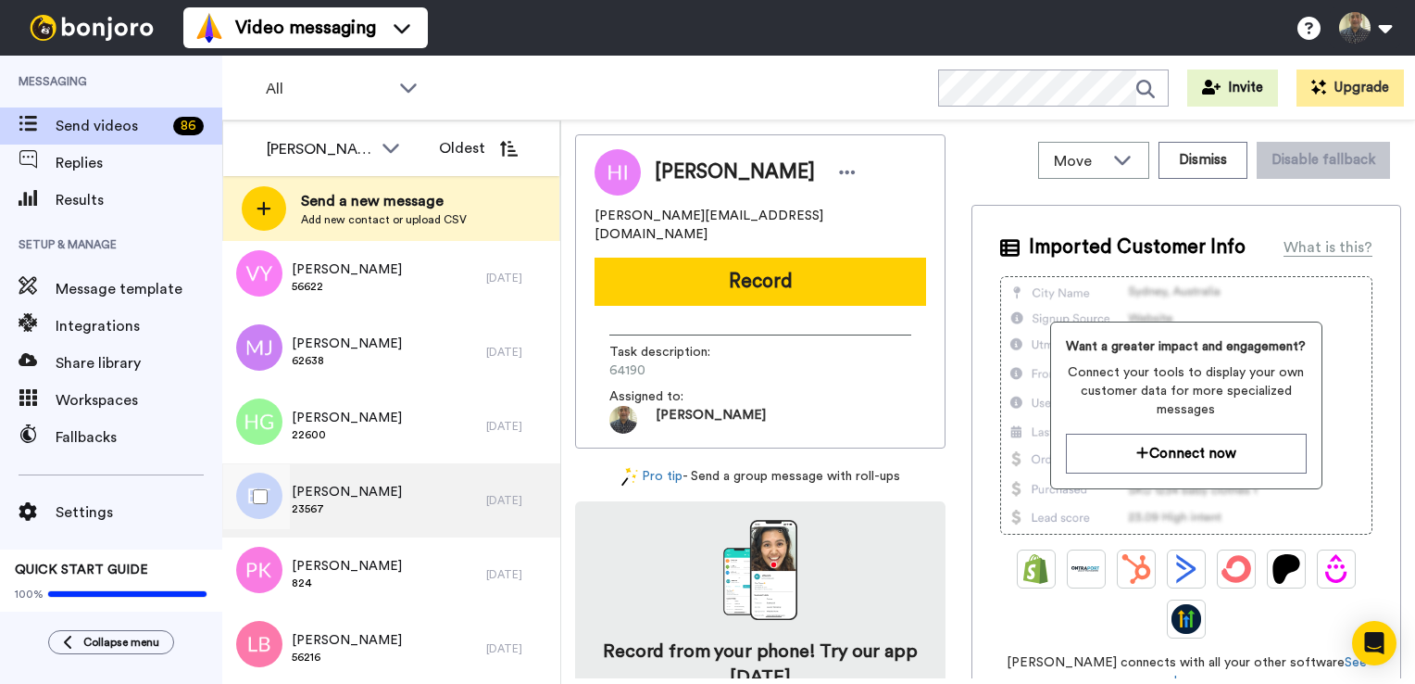
click at [405, 487] on div "Eric Teuben 23567" at bounding box center [354, 500] width 264 height 74
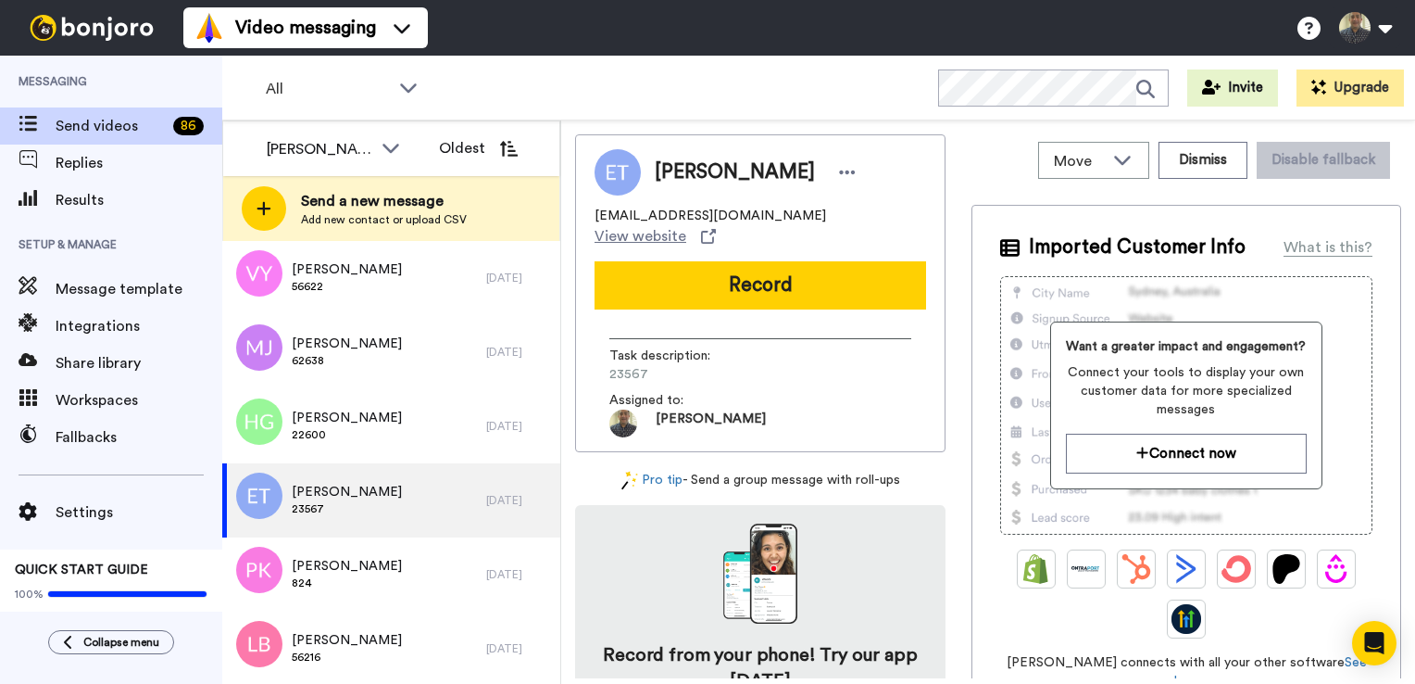
click at [753, 267] on button "Record" at bounding box center [761, 285] width 332 height 48
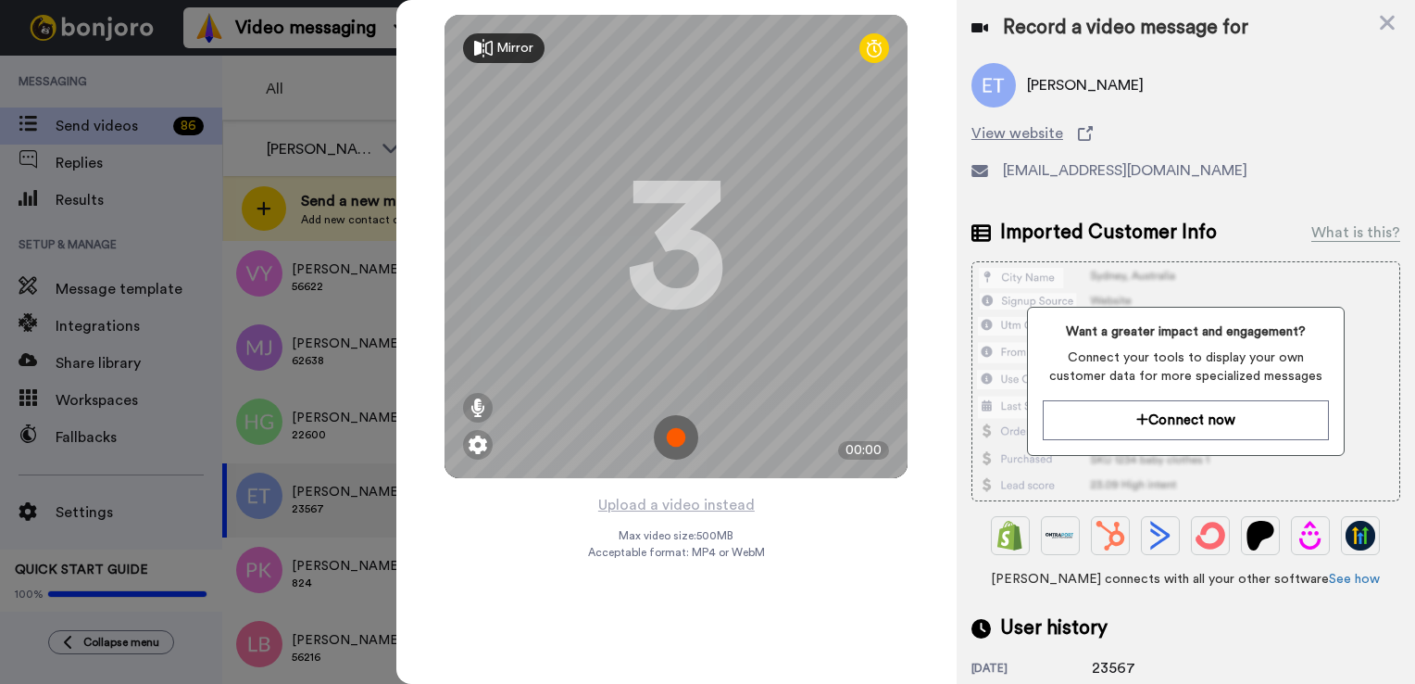
click at [674, 438] on img at bounding box center [676, 437] width 44 height 44
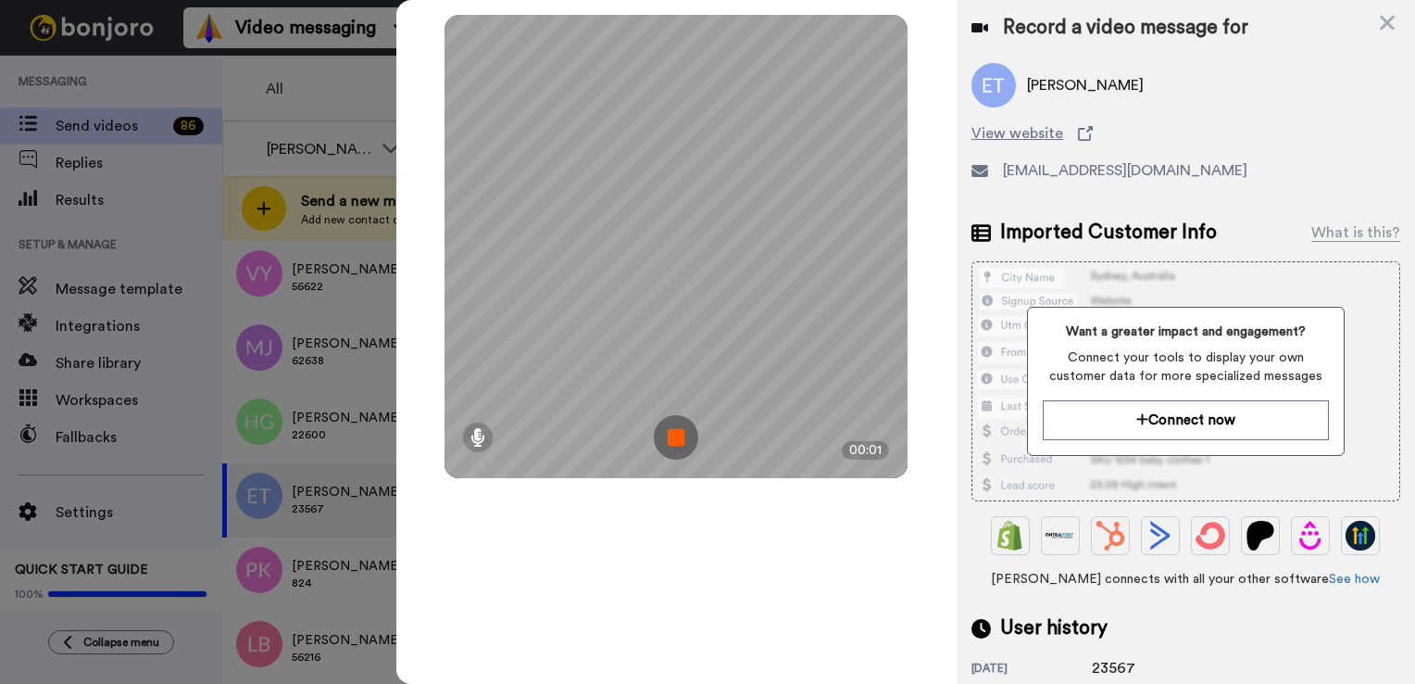
click at [671, 436] on img at bounding box center [676, 437] width 44 height 44
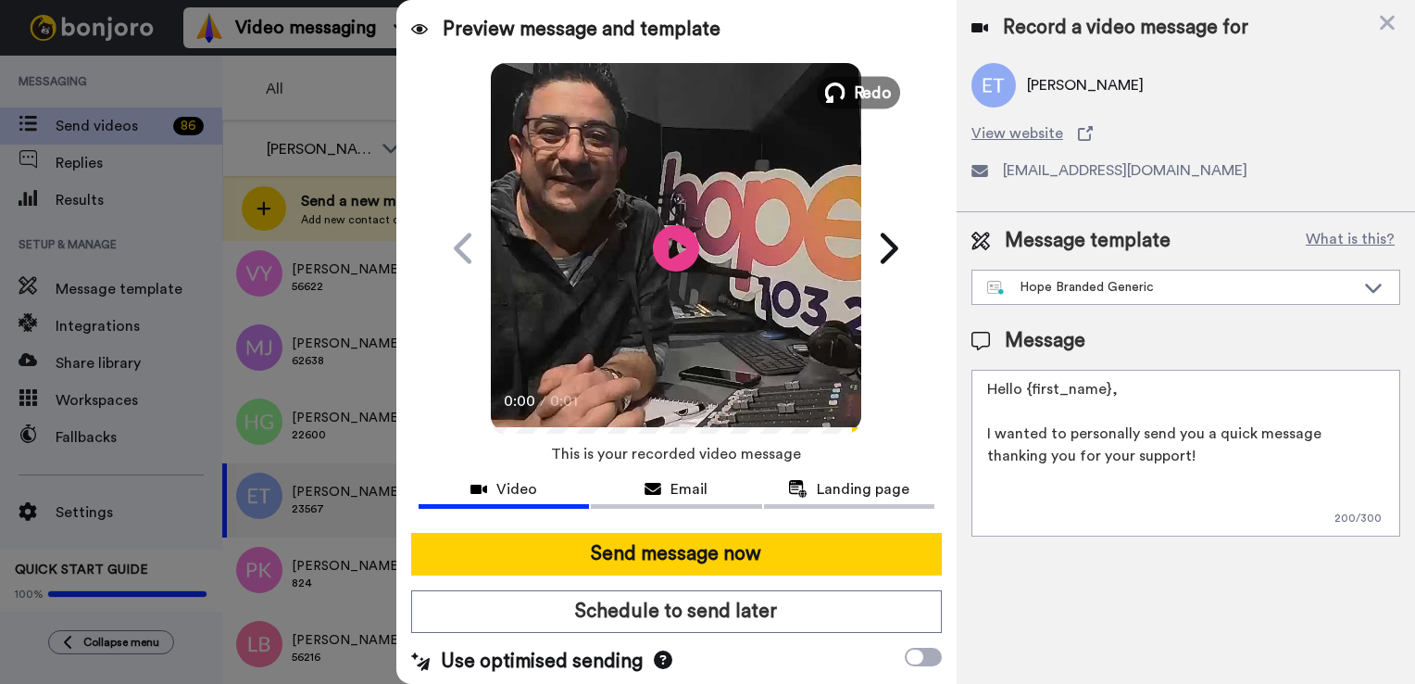
click at [826, 94] on icon at bounding box center [835, 92] width 20 height 20
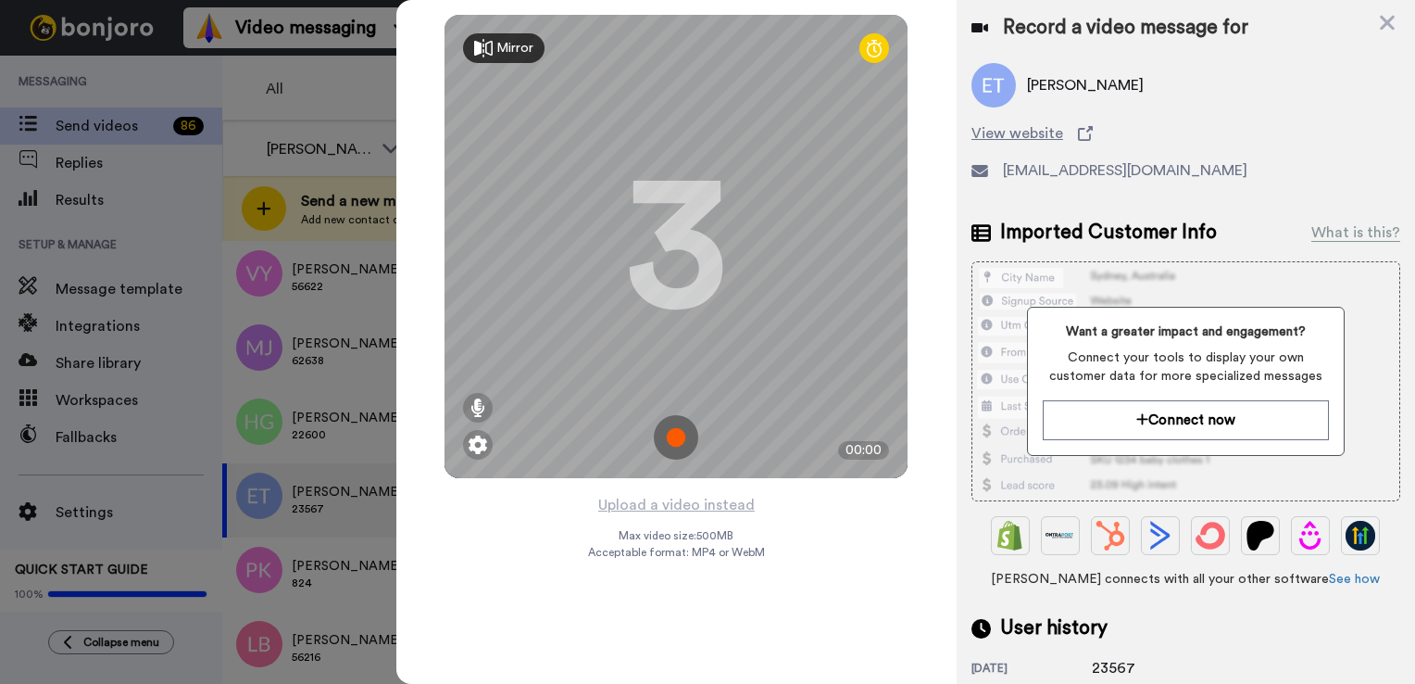
click at [679, 424] on img at bounding box center [676, 437] width 44 height 44
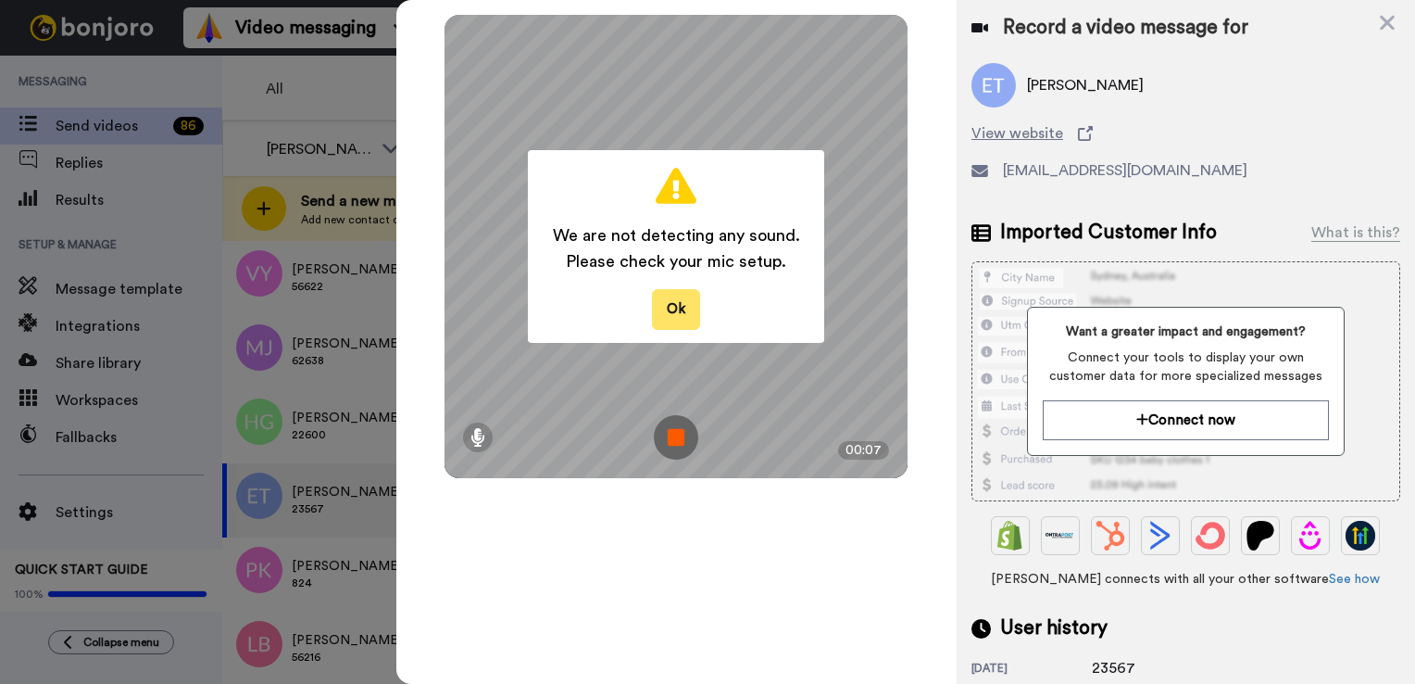
click at [679, 308] on button "Ok" at bounding box center [676, 309] width 48 height 40
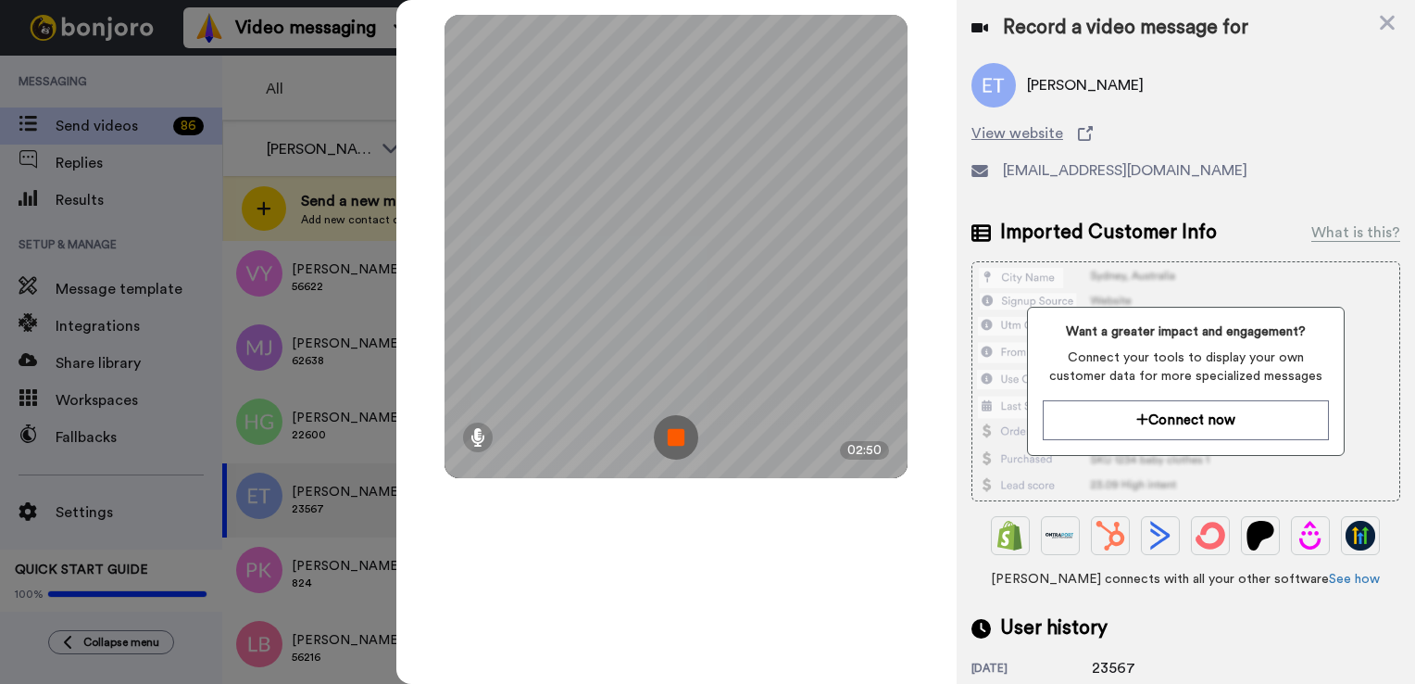
click at [676, 439] on img at bounding box center [676, 437] width 44 height 44
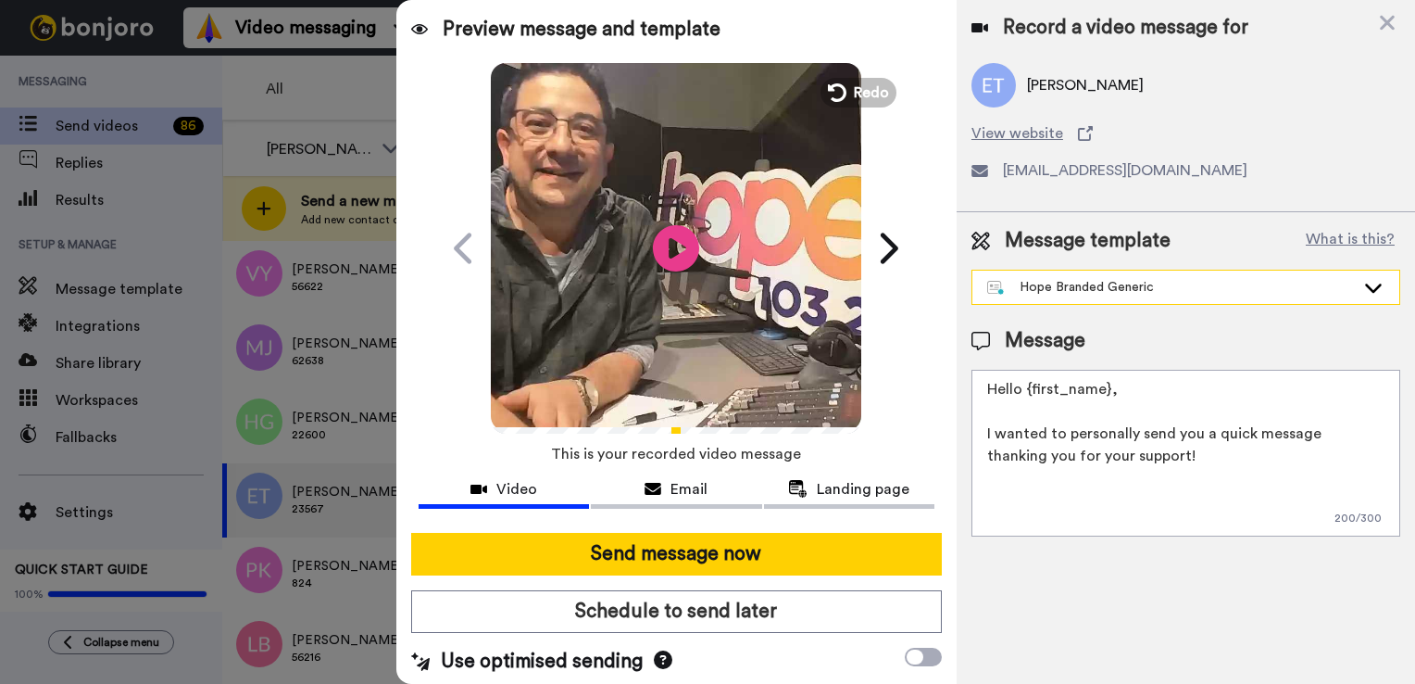
click at [1365, 287] on icon at bounding box center [1374, 287] width 22 height 19
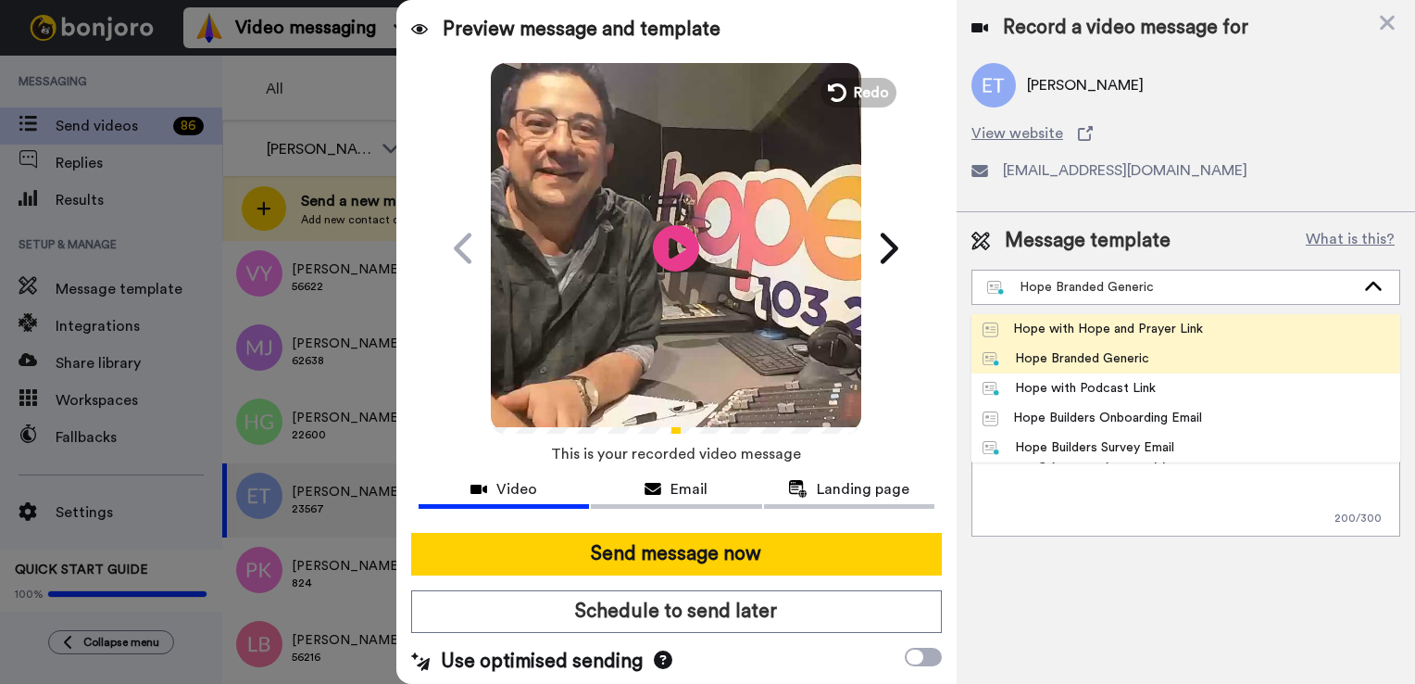
click at [1290, 332] on li "Hope with Hope and Prayer Link" at bounding box center [1186, 329] width 429 height 30
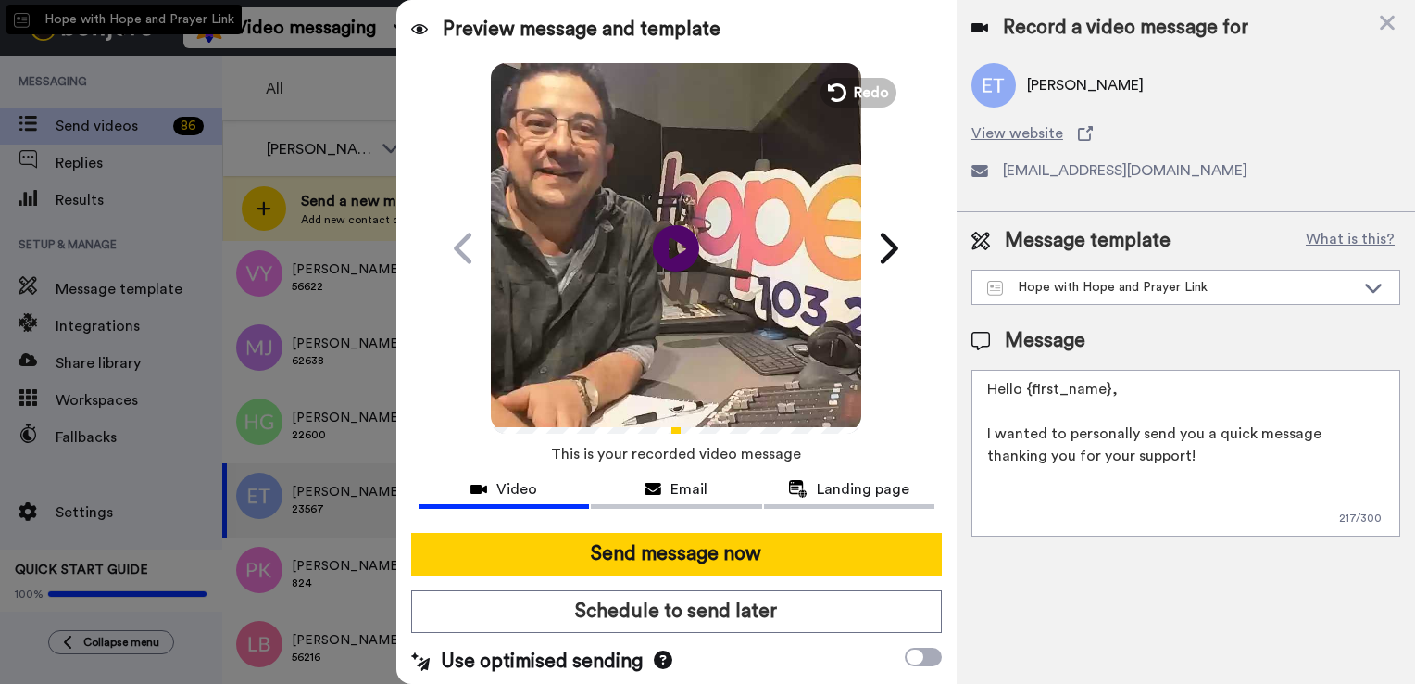
type textarea "Hello {first_name|there}, I want to thank you and can the Hope Team pray for yo…"
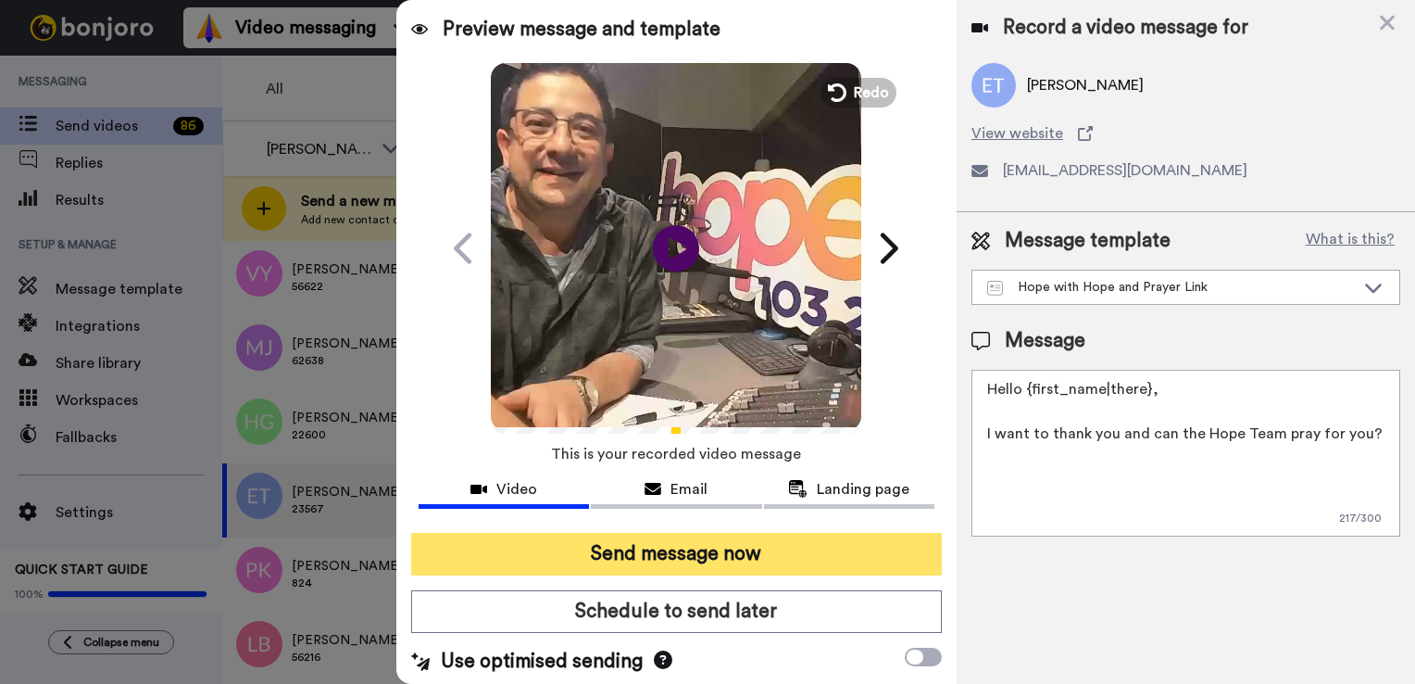
click at [785, 543] on button "Send message now" at bounding box center [676, 554] width 531 height 43
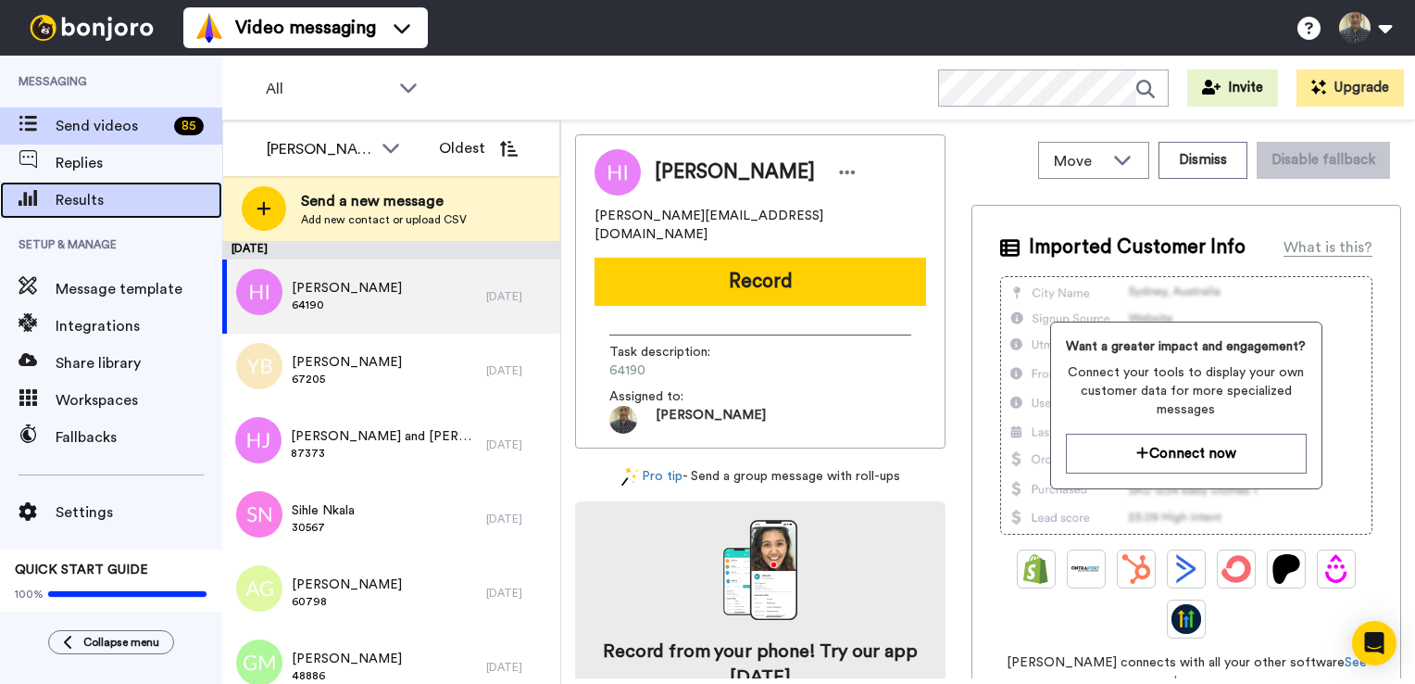
click at [149, 196] on span "Results" at bounding box center [139, 200] width 167 height 22
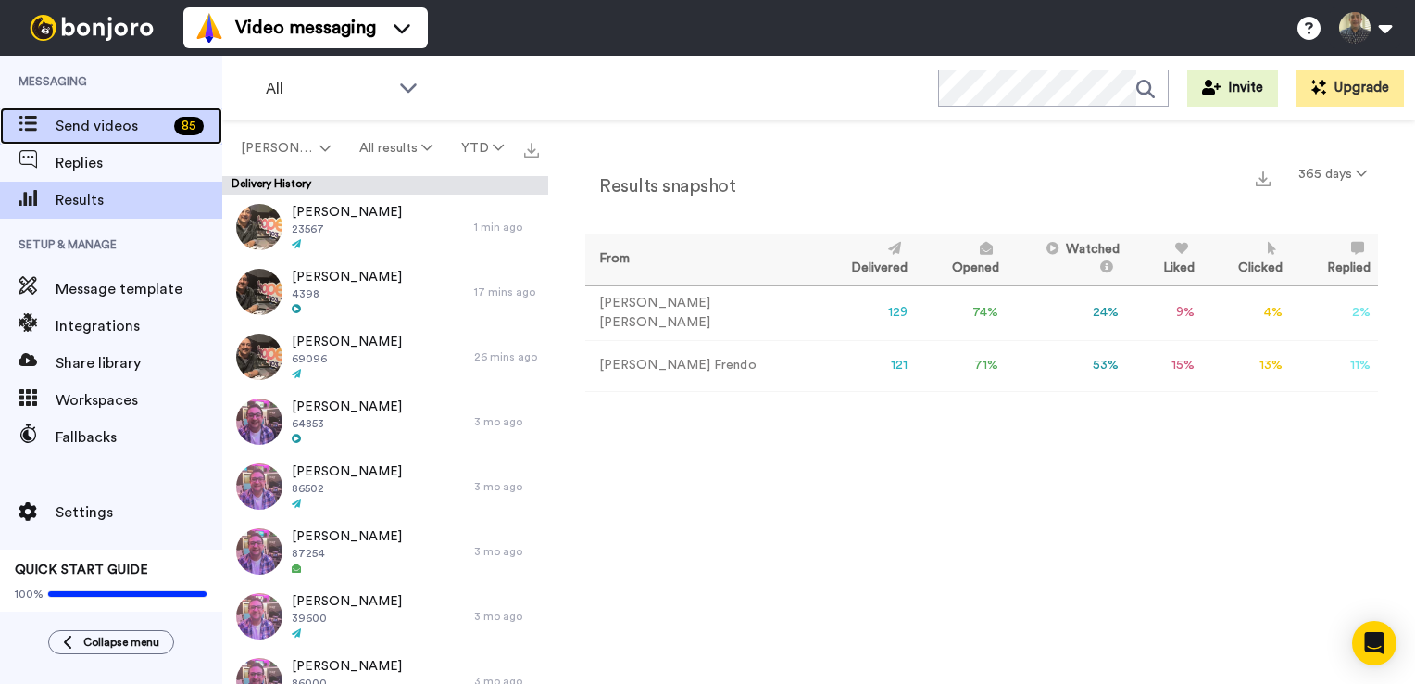
click at [137, 130] on span "Send videos" at bounding box center [111, 126] width 111 height 22
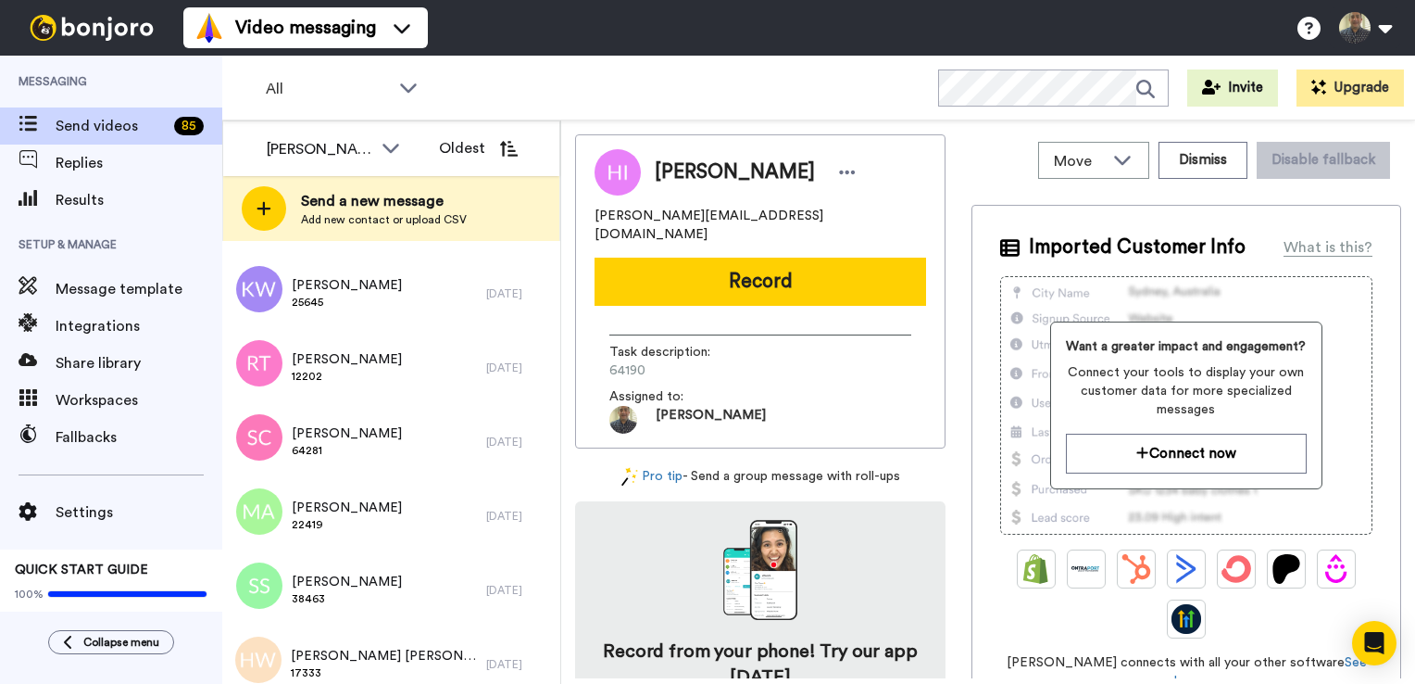
scroll to position [5874, 0]
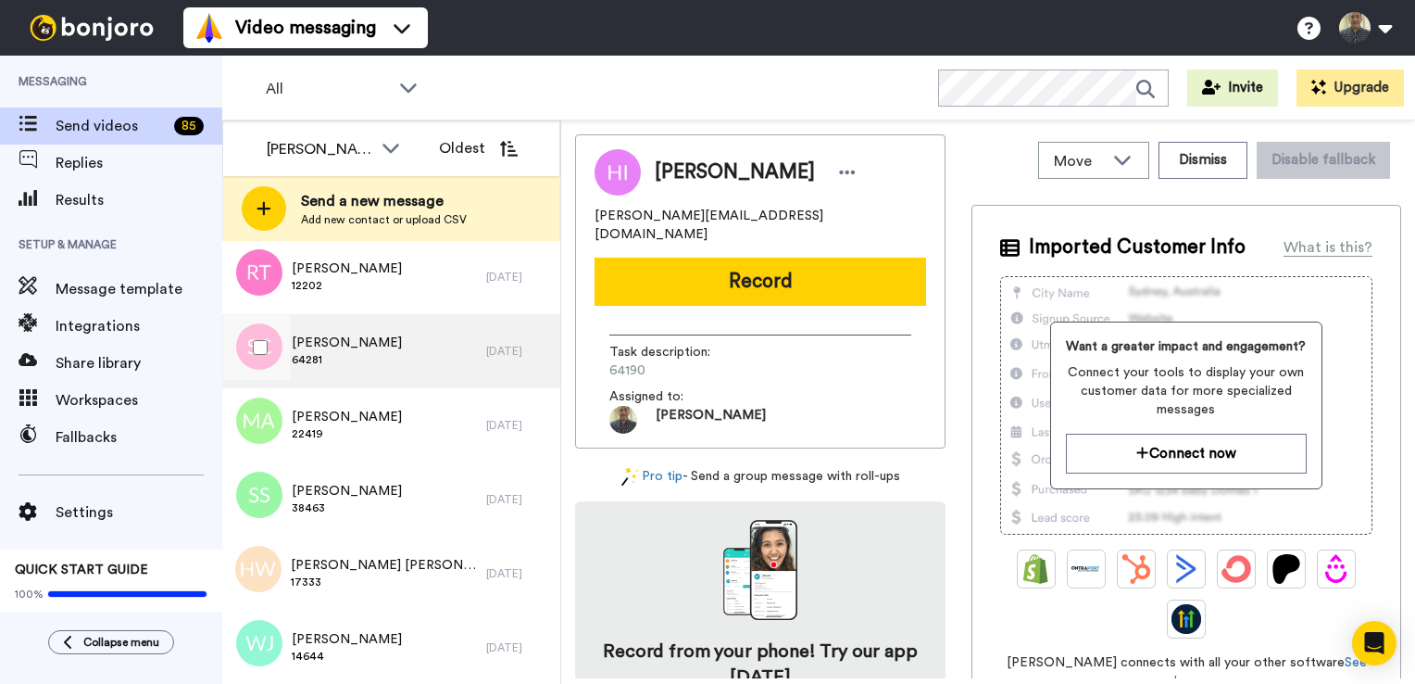
click at [392, 362] on div "Sarah Cheung 64281" at bounding box center [354, 351] width 264 height 74
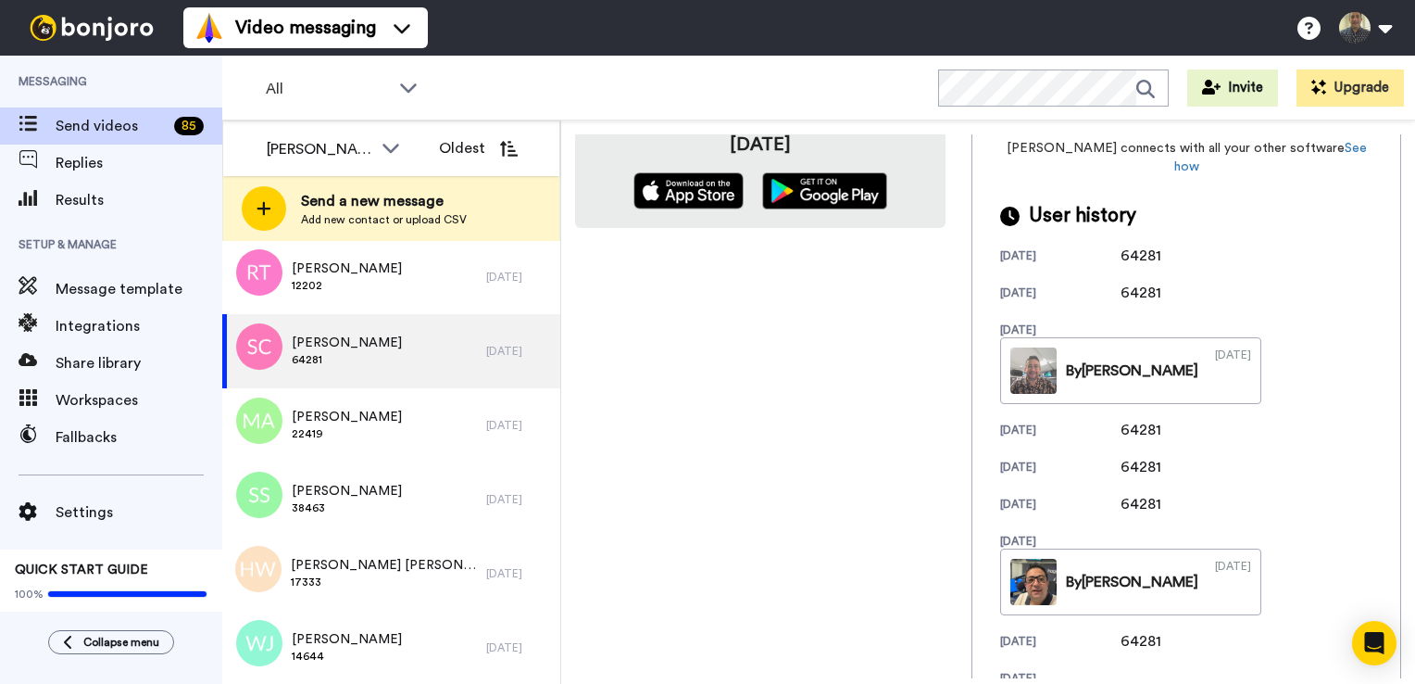
scroll to position [463, 0]
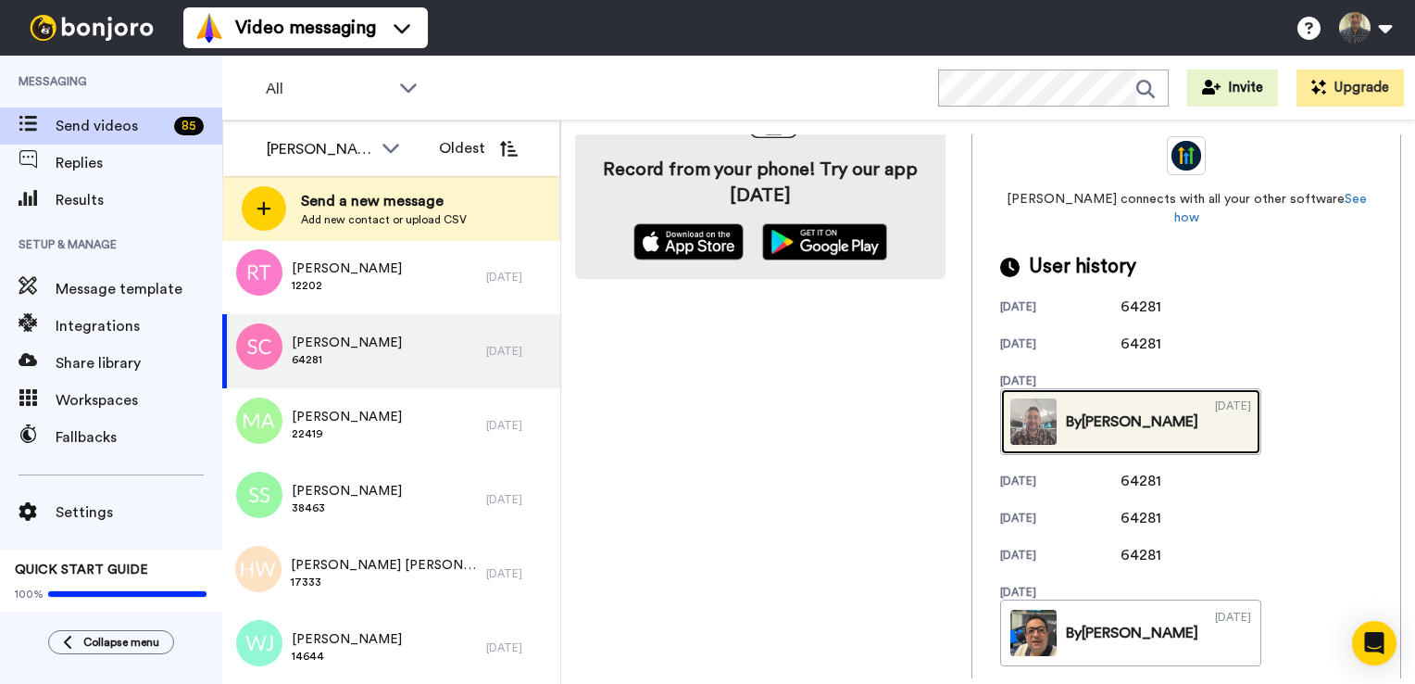
click at [1181, 418] on link "By Daniel 03/18/2025" at bounding box center [1130, 421] width 261 height 67
click at [1199, 410] on div "By Daniel" at bounding box center [1132, 421] width 132 height 22
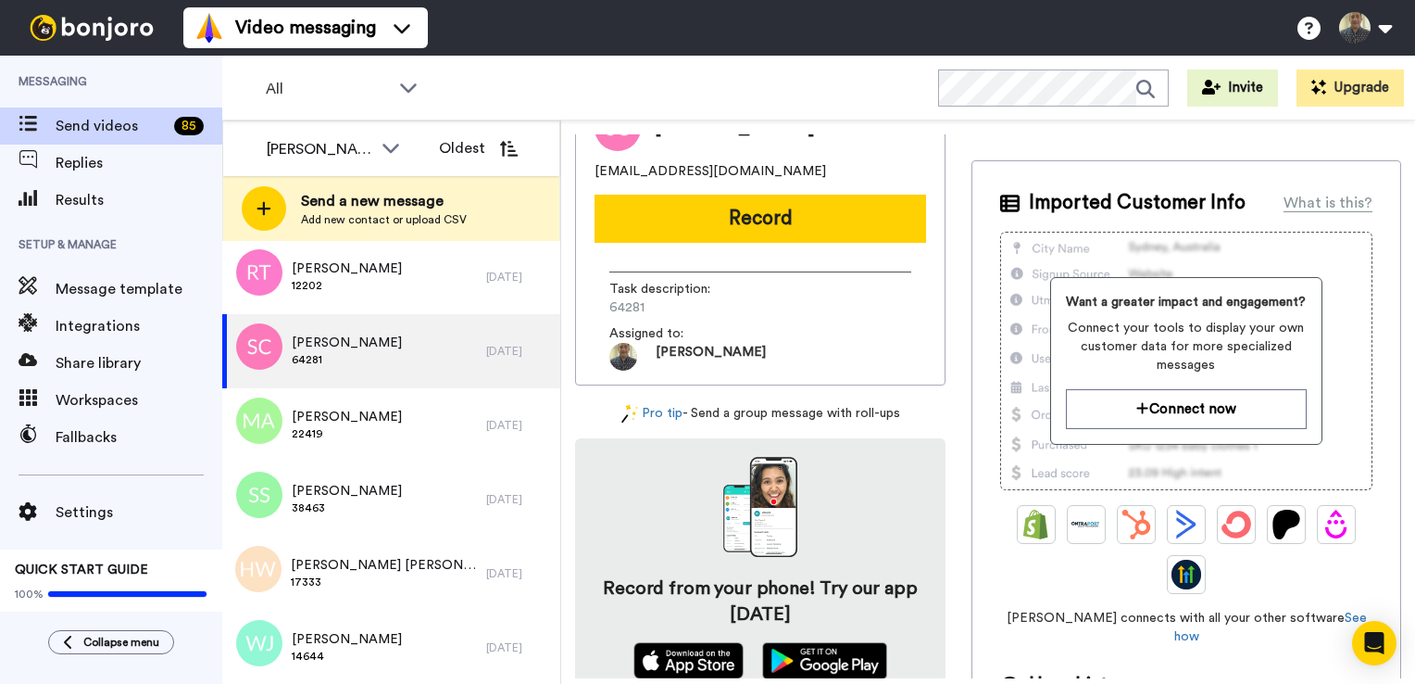
scroll to position [0, 0]
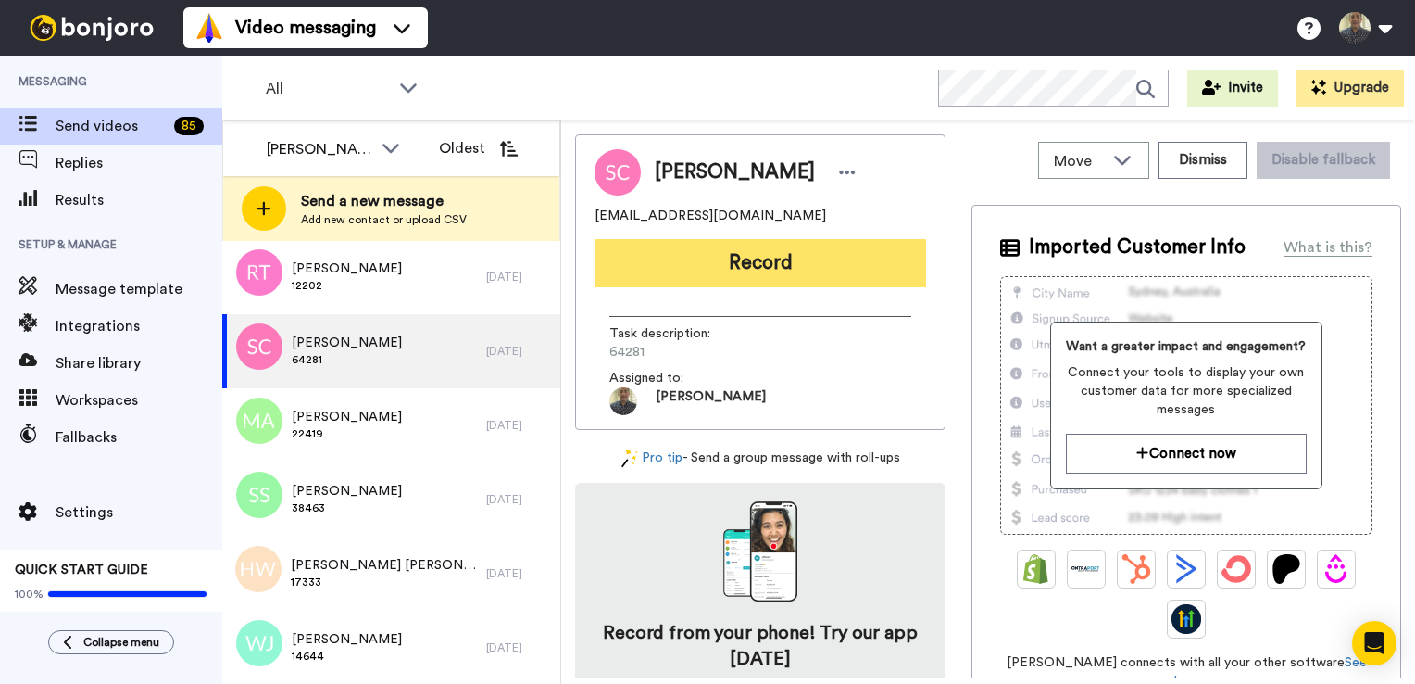
click at [826, 256] on button "Record" at bounding box center [761, 263] width 332 height 48
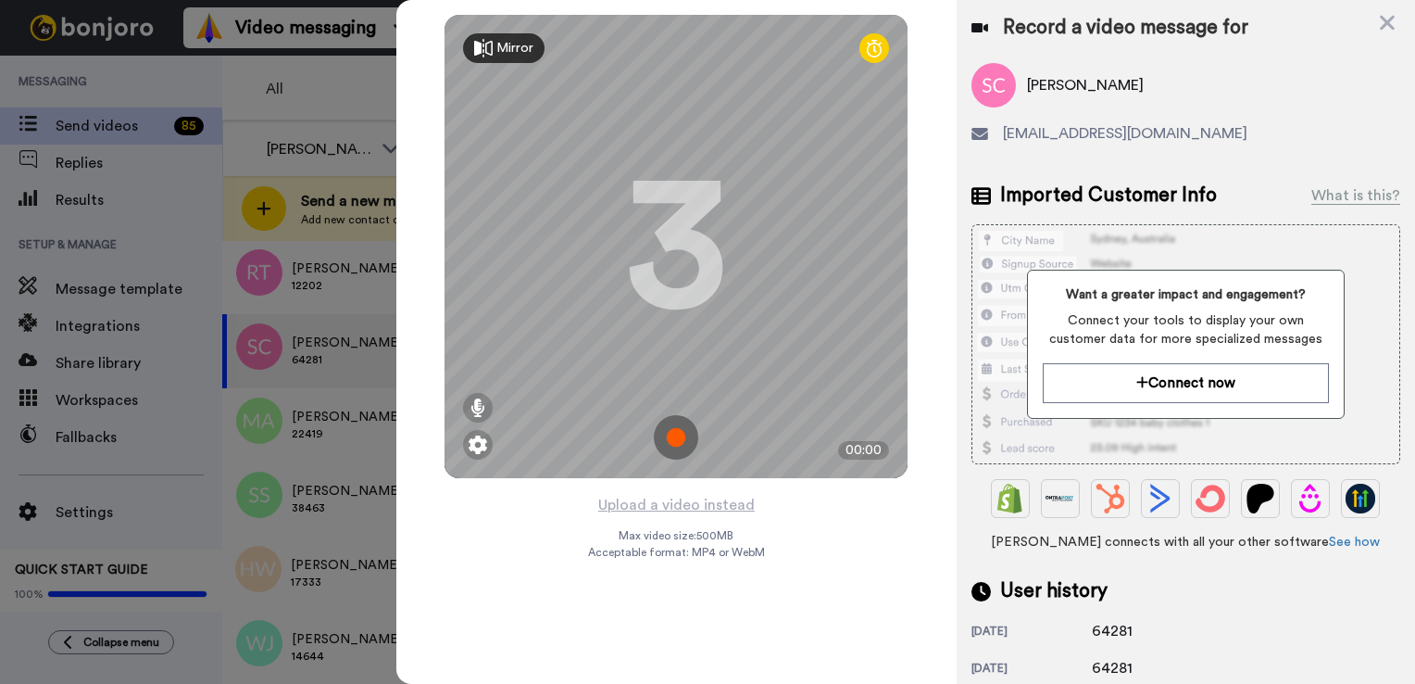
click at [677, 434] on img at bounding box center [676, 437] width 44 height 44
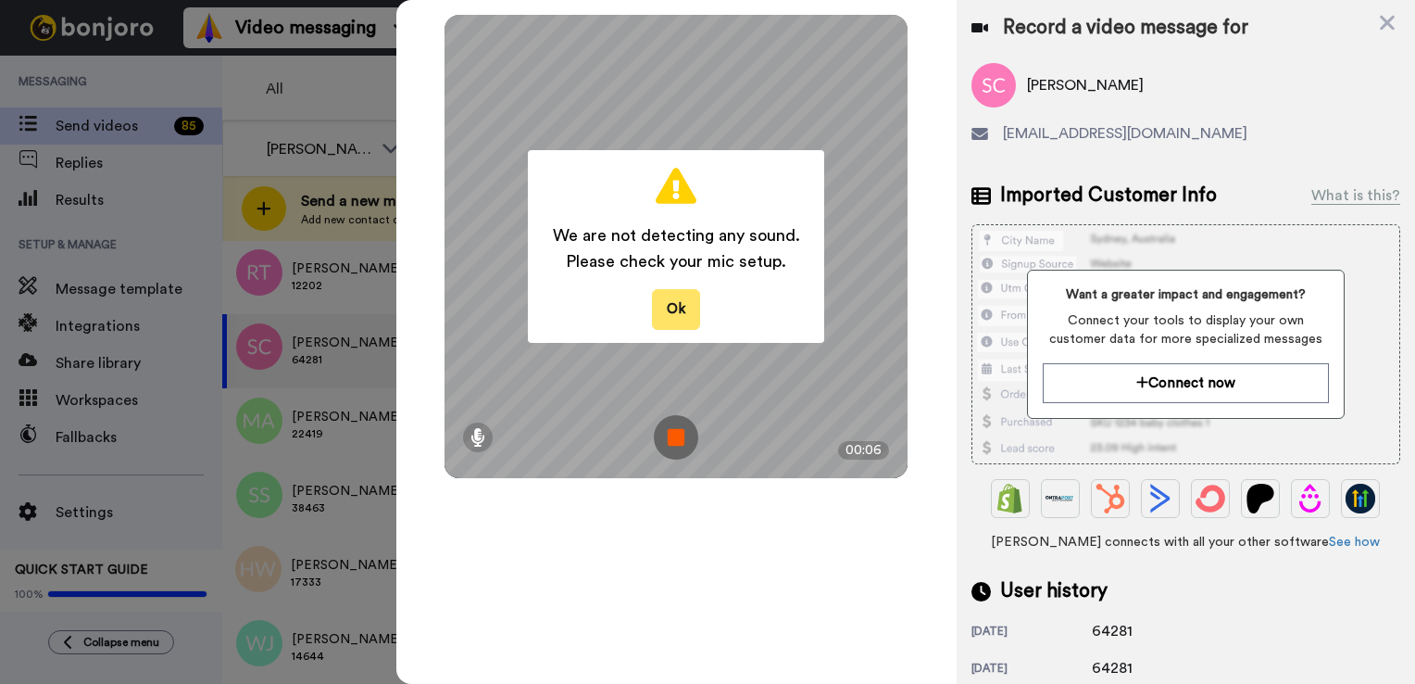
click at [659, 306] on button "Ok" at bounding box center [676, 309] width 48 height 40
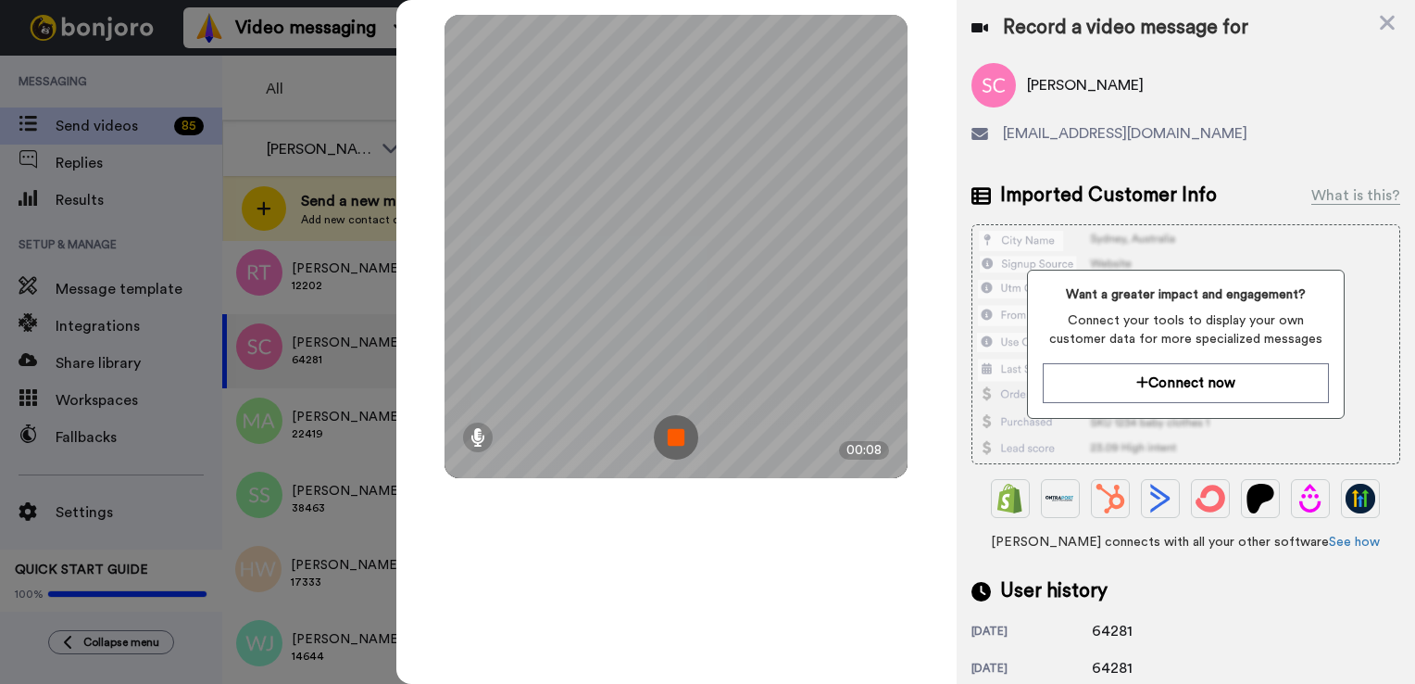
click at [672, 421] on img at bounding box center [676, 437] width 44 height 44
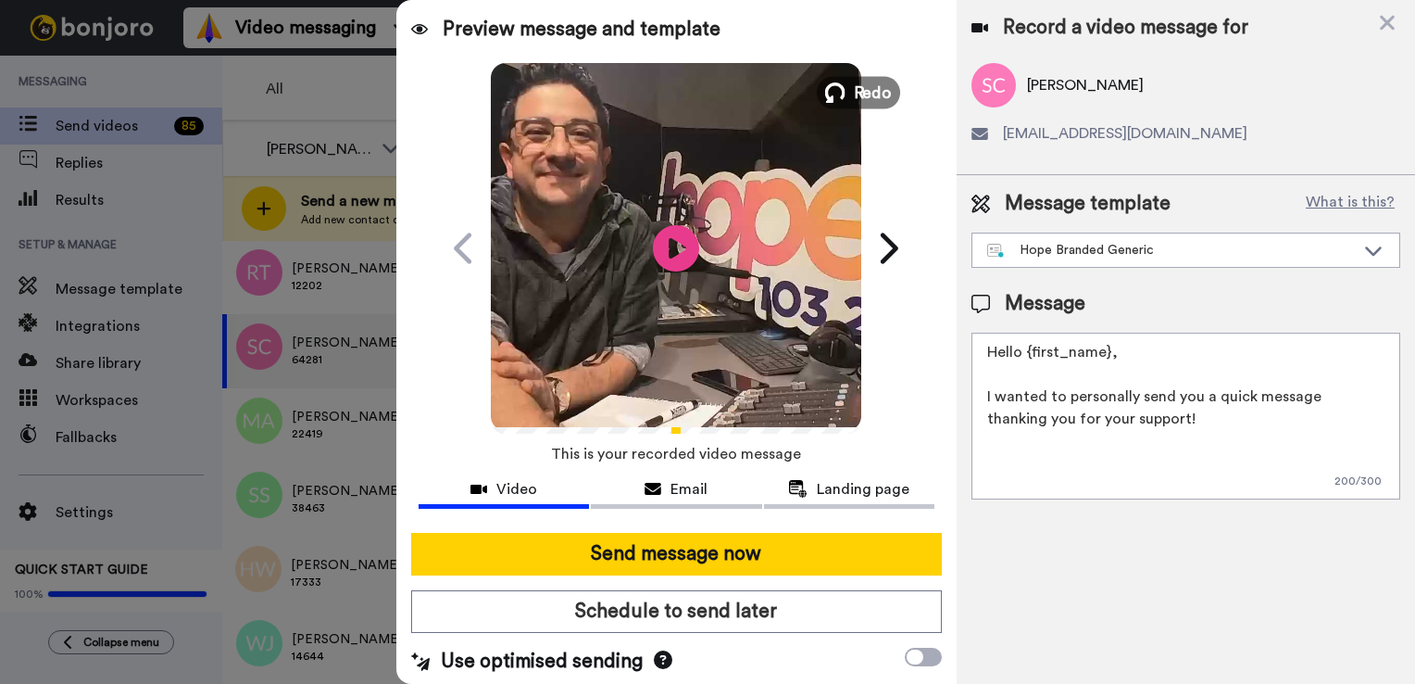
click at [841, 96] on button "Redo" at bounding box center [858, 92] width 83 height 32
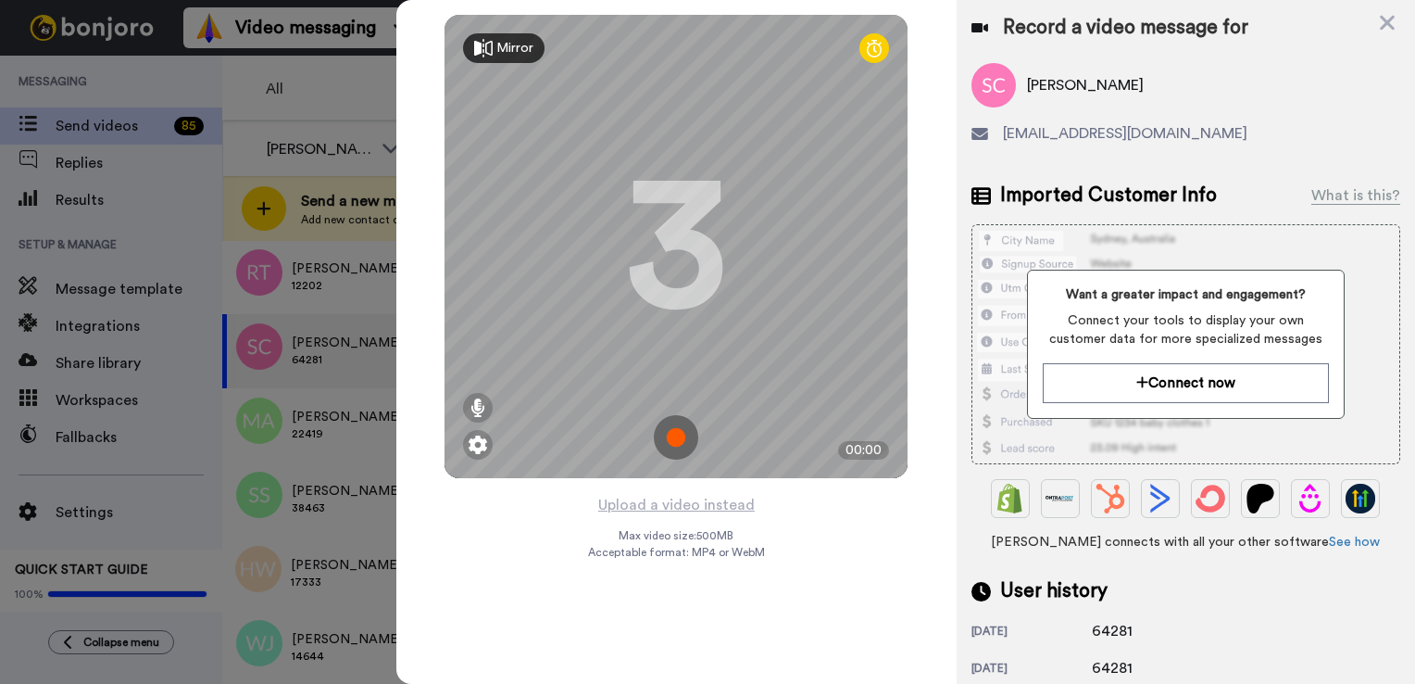
click at [674, 439] on img at bounding box center [676, 437] width 44 height 44
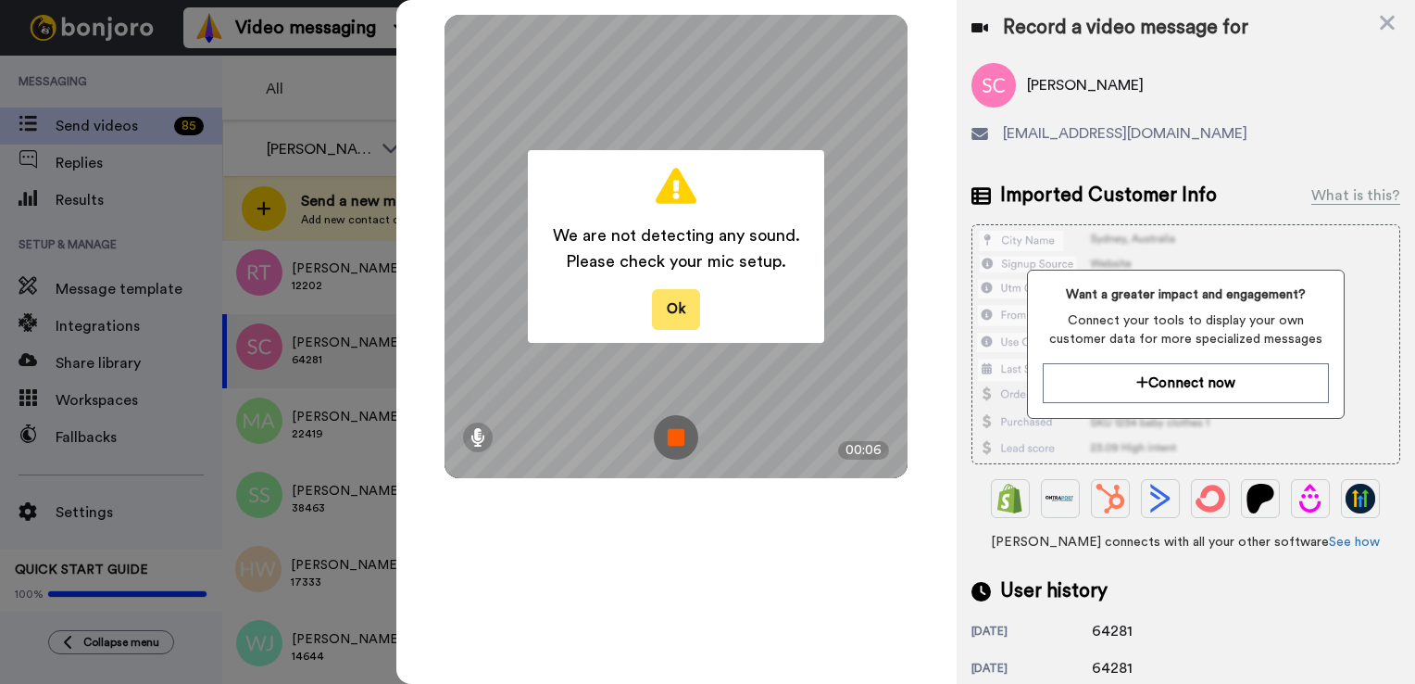
click at [679, 312] on button "Ok" at bounding box center [676, 309] width 48 height 40
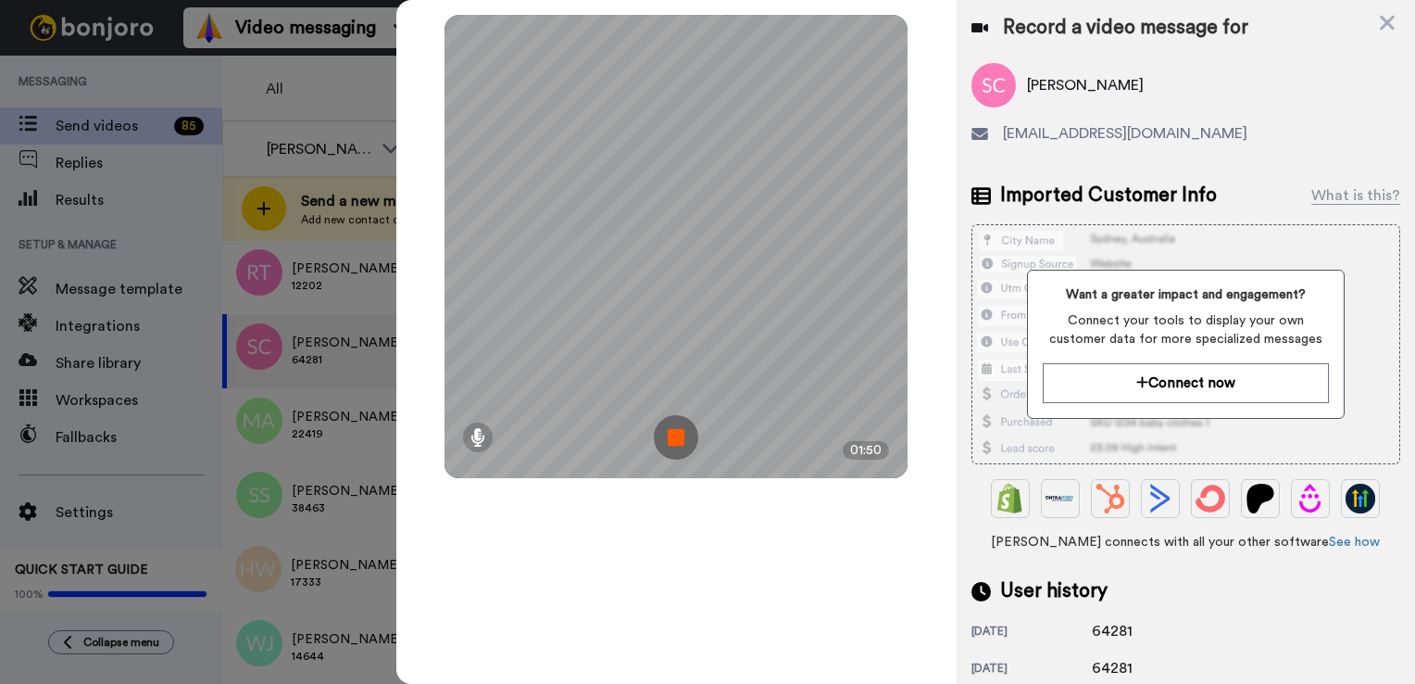
click at [683, 439] on img at bounding box center [676, 437] width 44 height 44
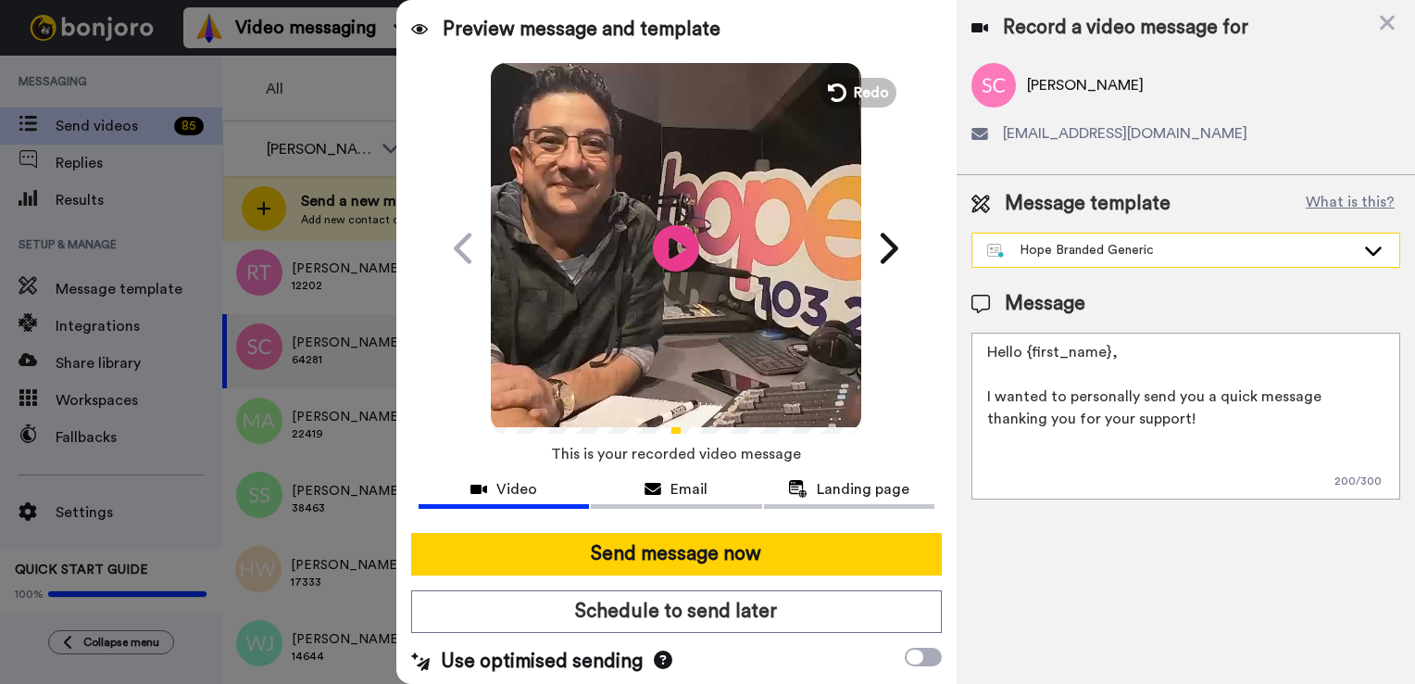
click at [1327, 247] on div "Hope Branded Generic" at bounding box center [1171, 250] width 368 height 19
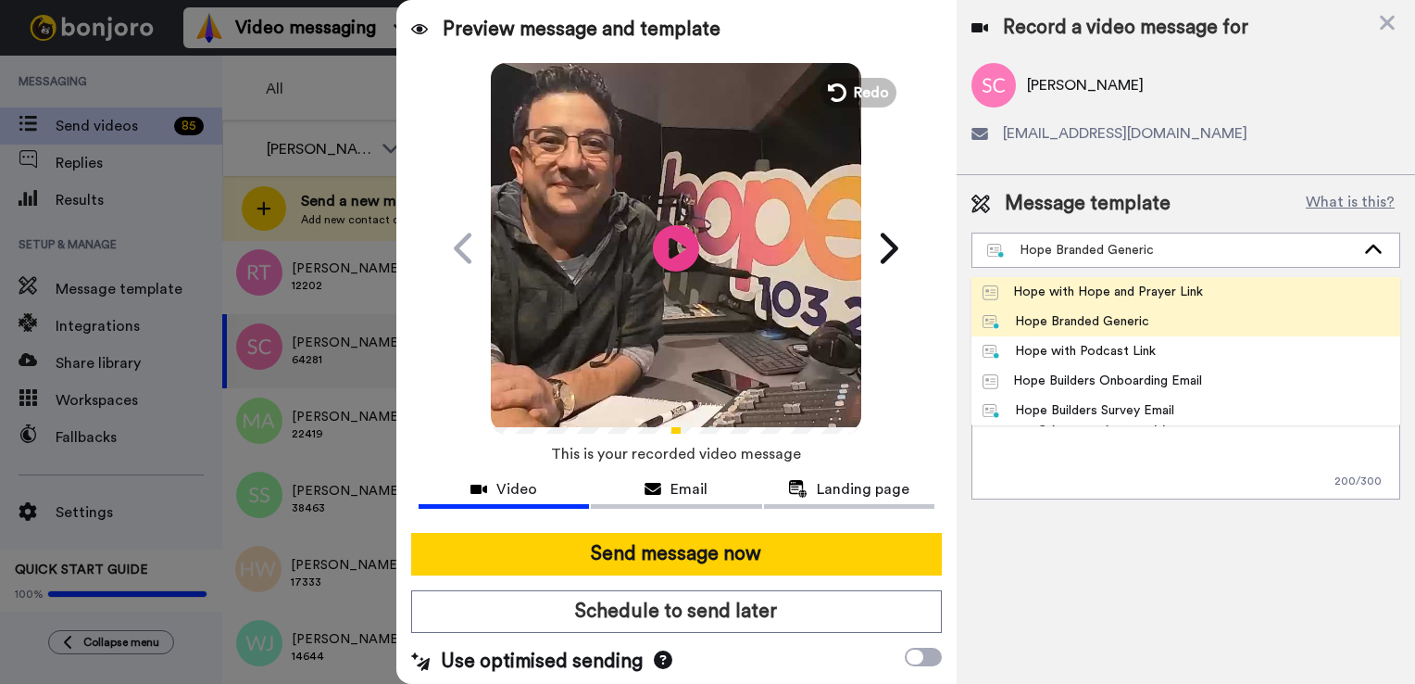
click at [1272, 287] on li "Hope with Hope and Prayer Link" at bounding box center [1186, 292] width 429 height 30
type textarea "Hello {first_name|there}, I want to thank you and can the Hope Team pray for yo…"
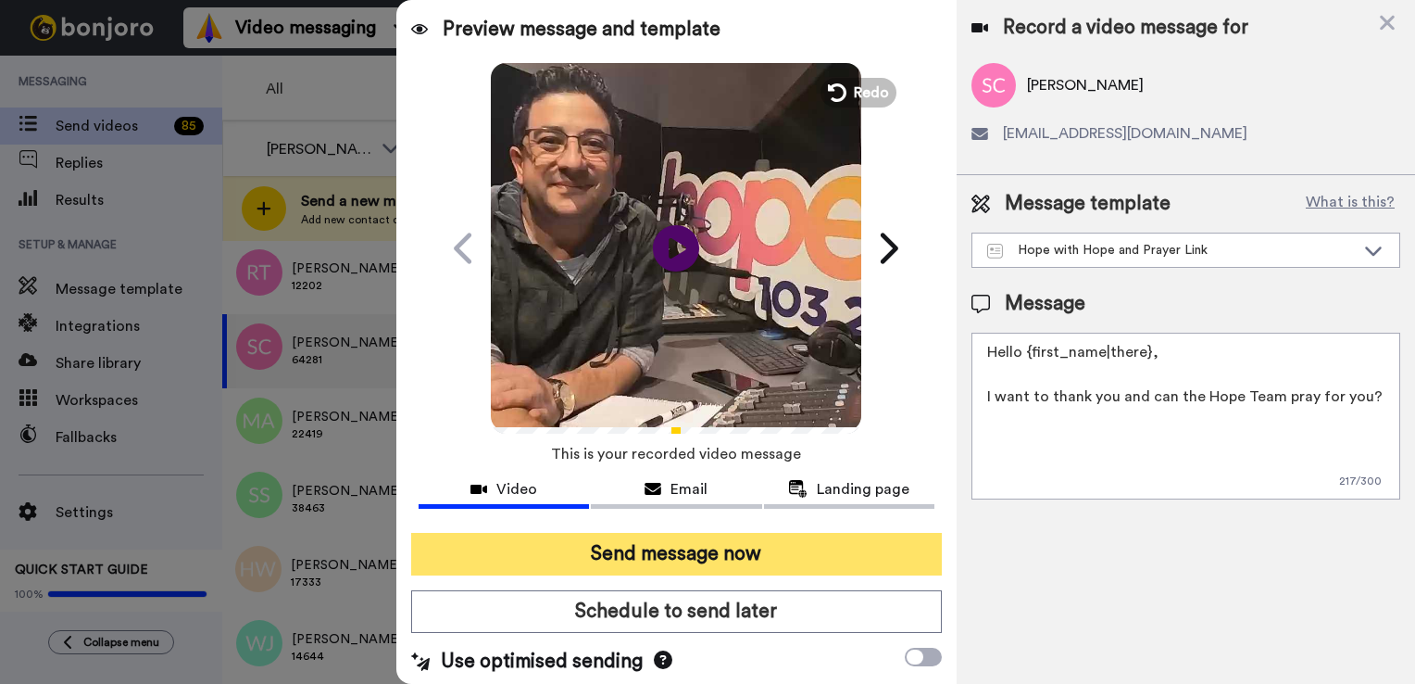
click at [875, 547] on button "Send message now" at bounding box center [676, 554] width 531 height 43
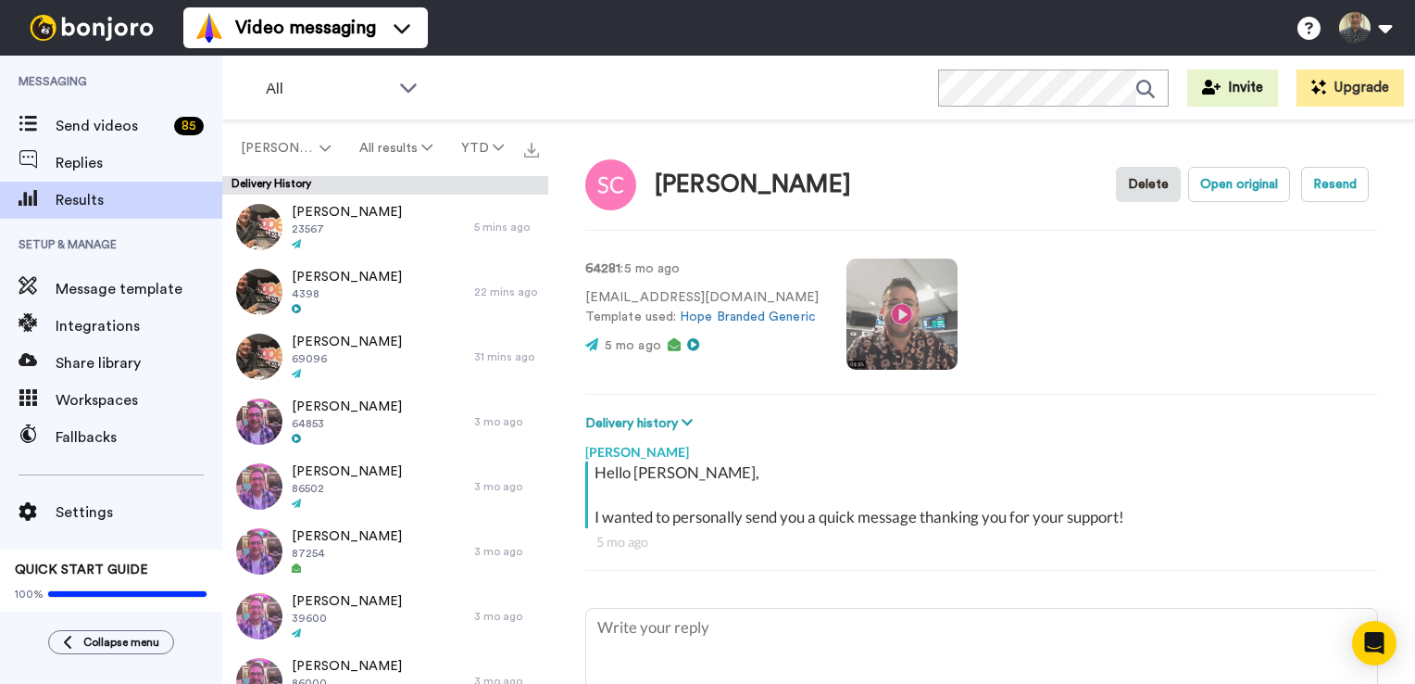
click at [901, 309] on video at bounding box center [902, 313] width 111 height 111
click at [902, 324] on video at bounding box center [902, 313] width 111 height 111
type textarea "x"
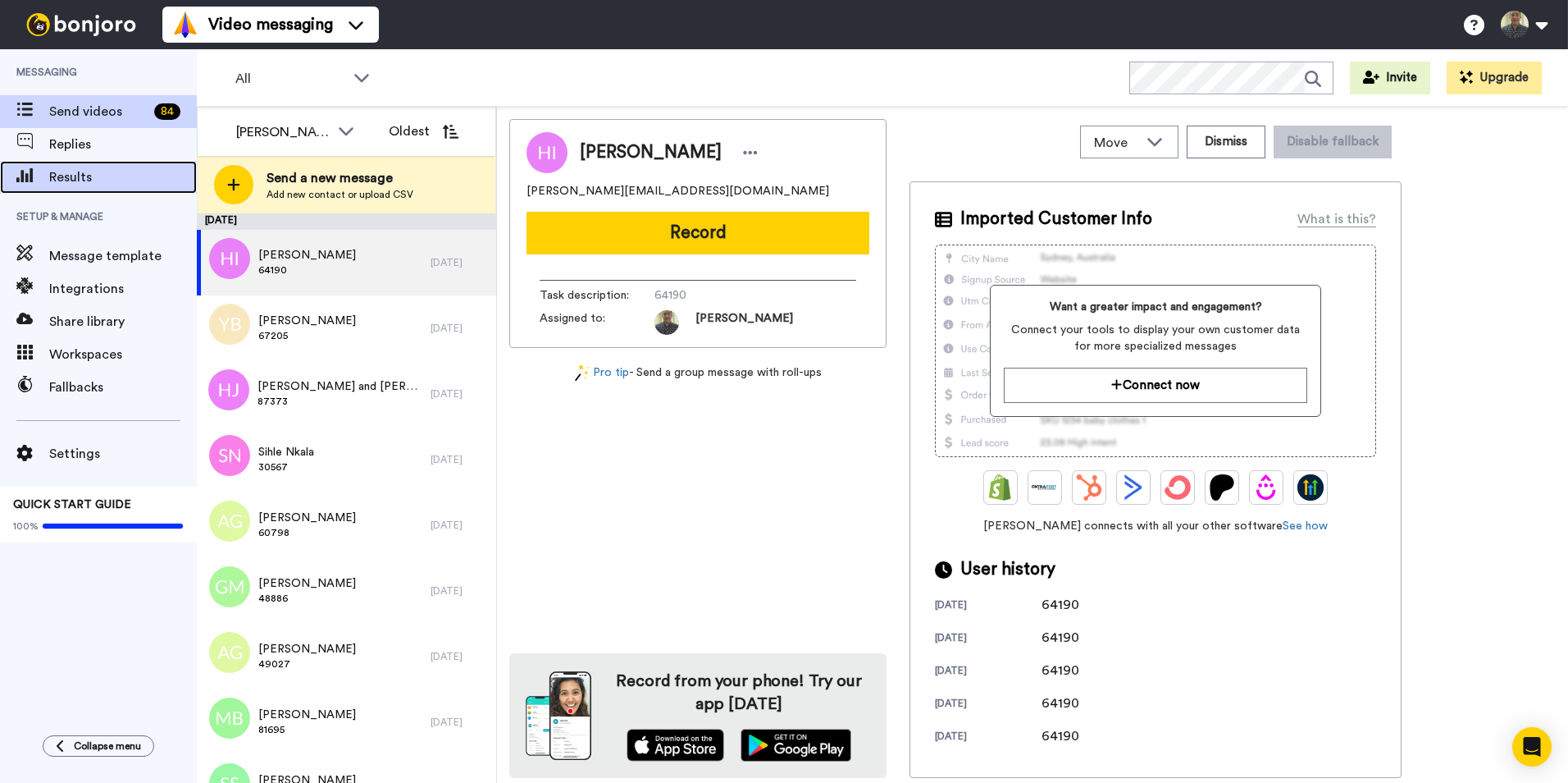
click at [101, 166] on div "Results" at bounding box center [98, 177] width 197 height 33
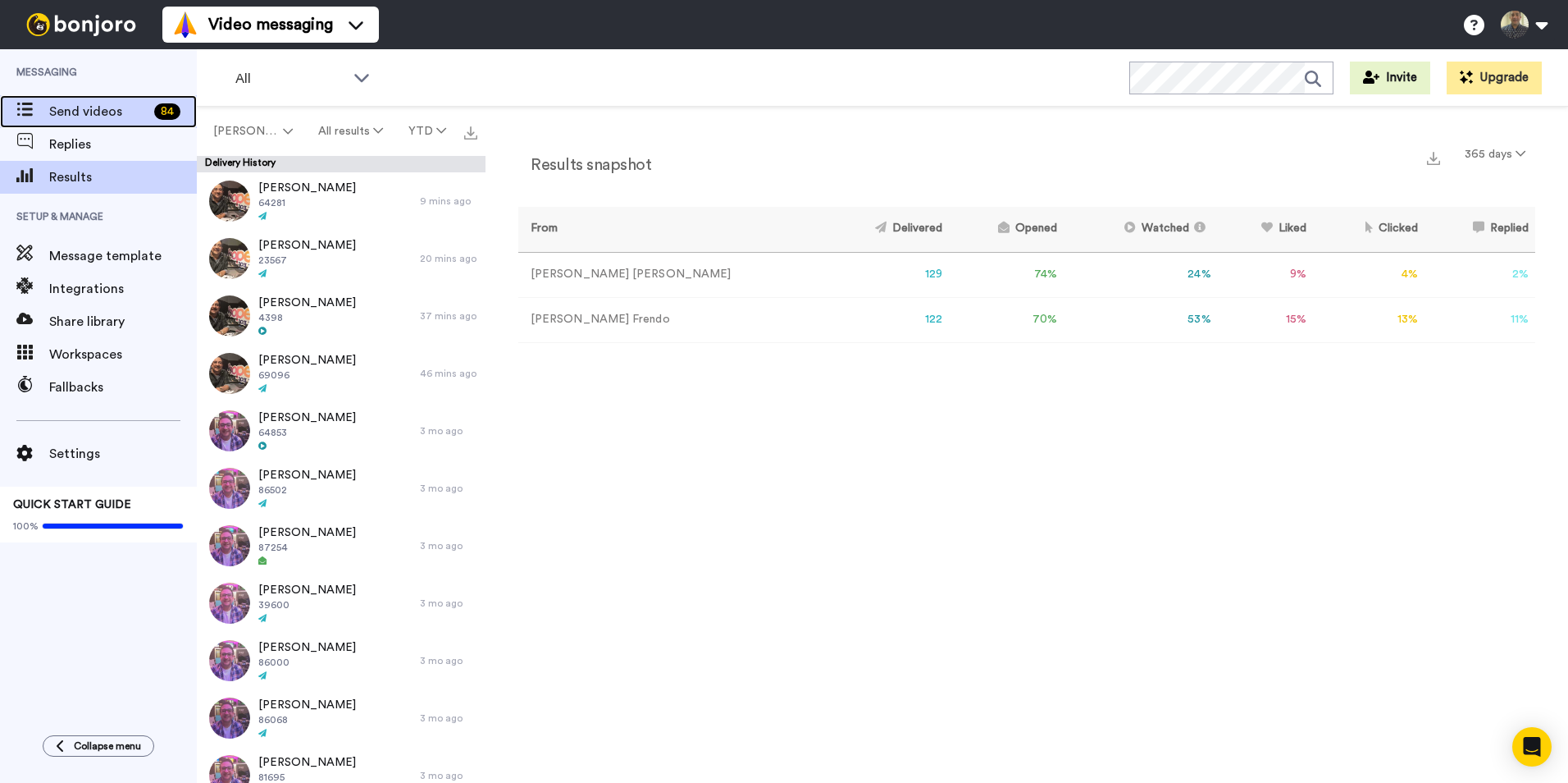
click at [120, 104] on span "Send videos" at bounding box center [98, 112] width 98 height 19
